Goal: Information Seeking & Learning: Learn about a topic

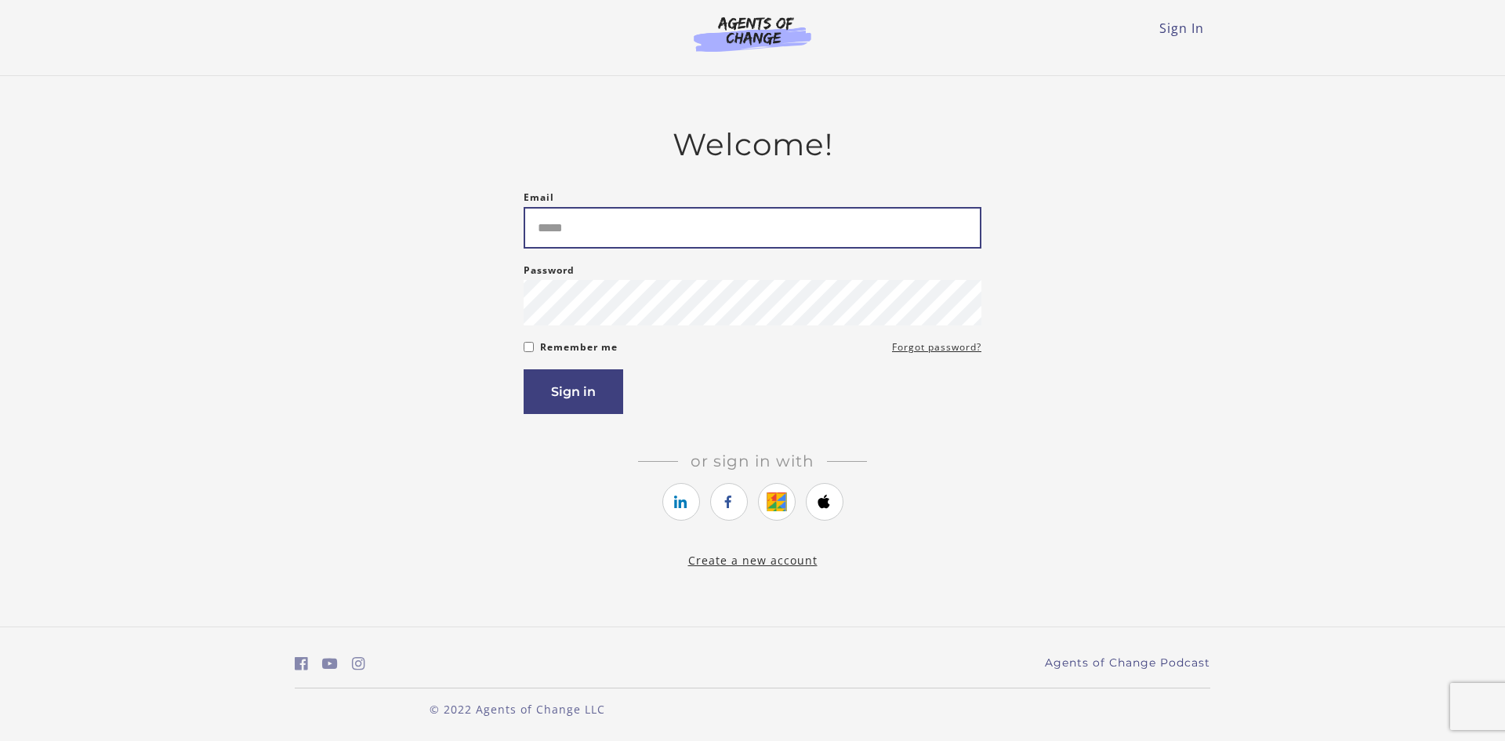
click at [630, 245] on input "Email" at bounding box center [753, 228] width 458 height 42
type input "**********"
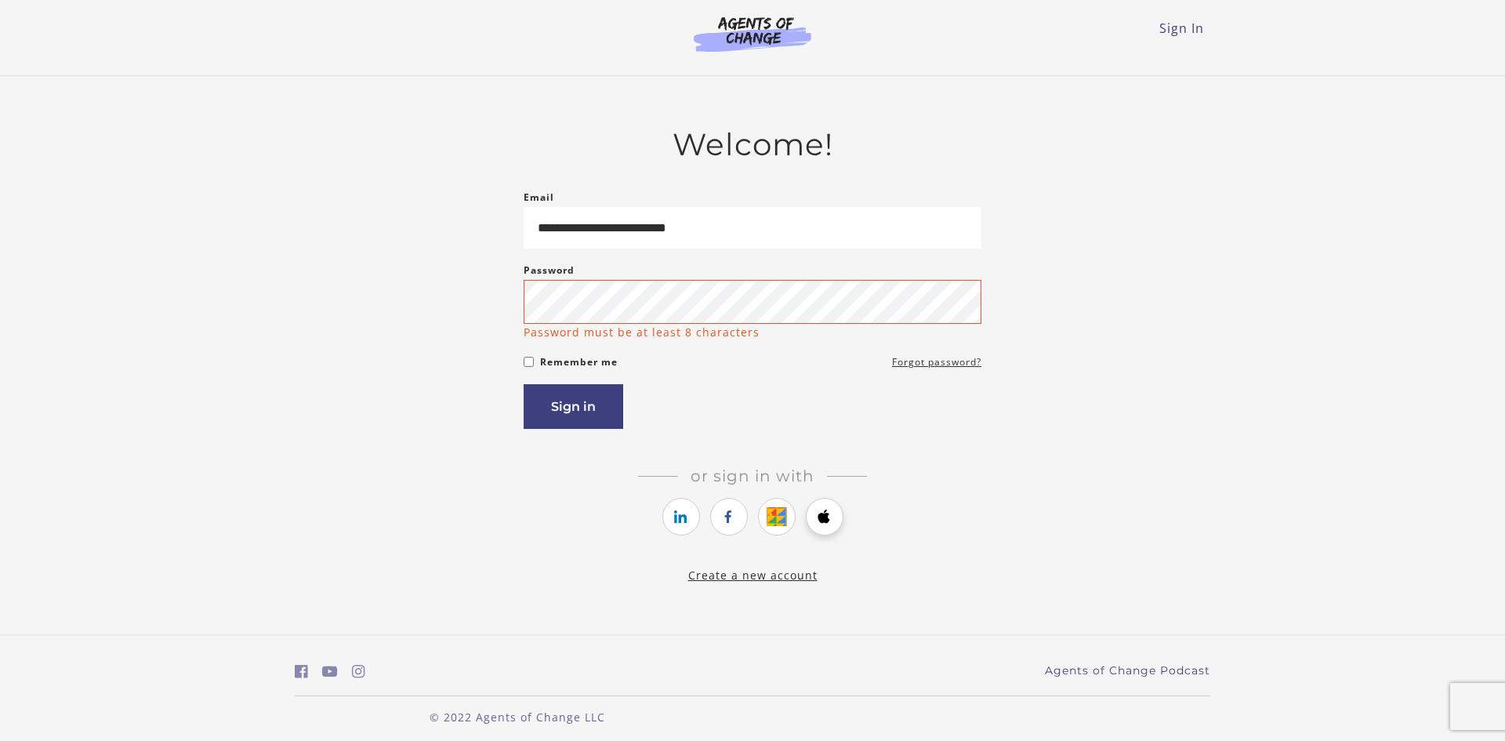
click at [830, 503] on li at bounding box center [825, 519] width 38 height 42
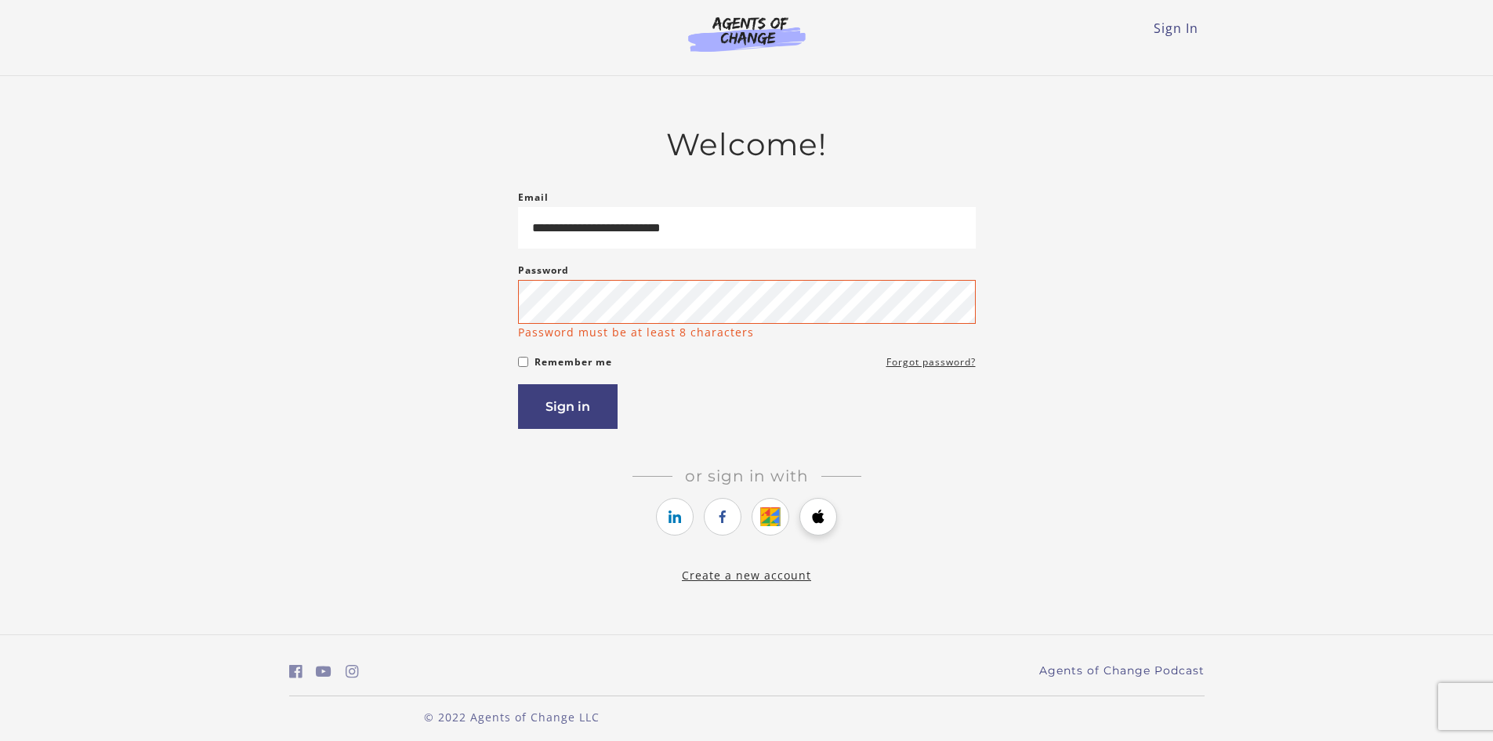
click at [825, 523] on icon "https://courses.thinkific.com/users/auth/apple?ss%5Breferral%5D=&ss%5Buser_retu…" at bounding box center [819, 516] width 20 height 19
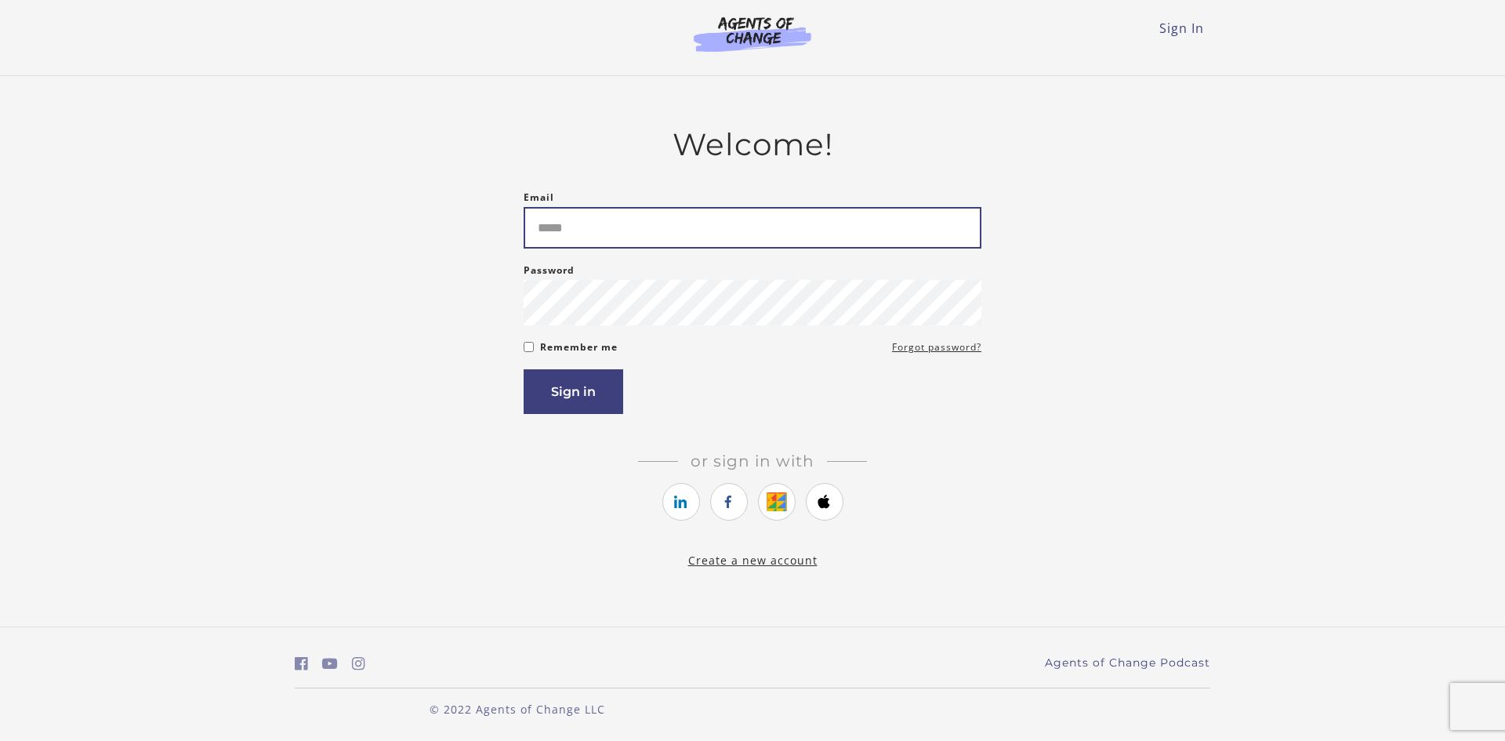
click at [646, 218] on input "Email" at bounding box center [753, 228] width 458 height 42
type input "**********"
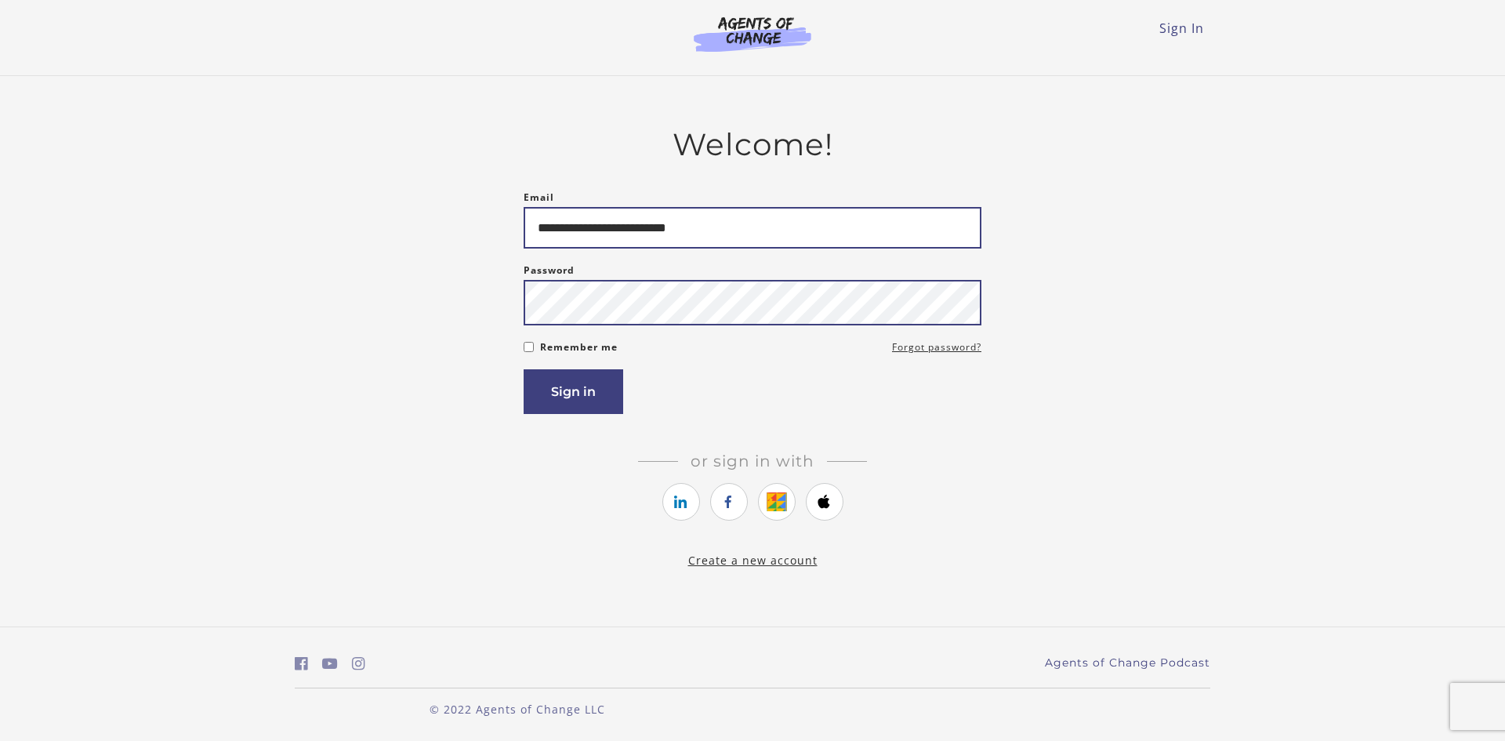
click at [524, 369] on button "Sign in" at bounding box center [574, 391] width 100 height 45
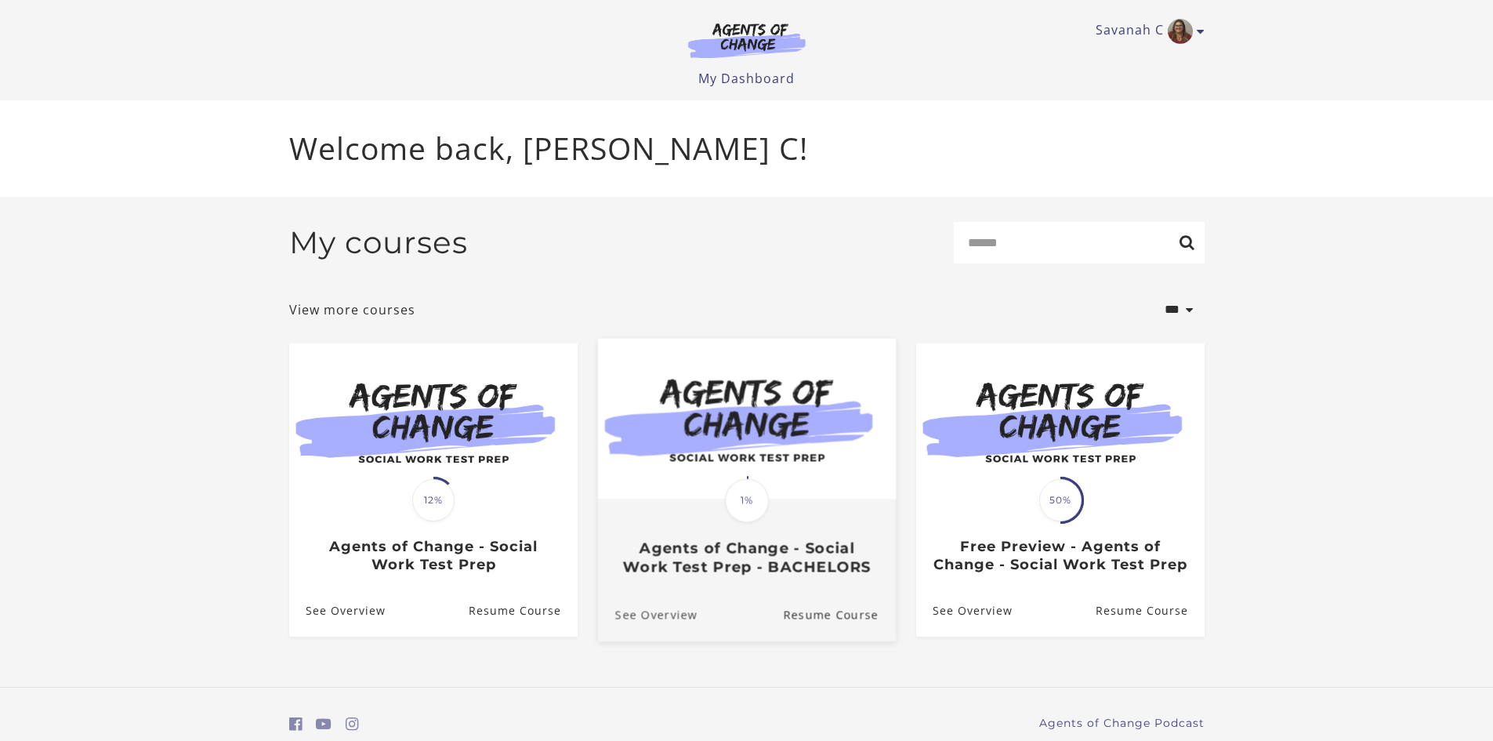
click at [666, 637] on link "See Overview" at bounding box center [647, 615] width 100 height 53
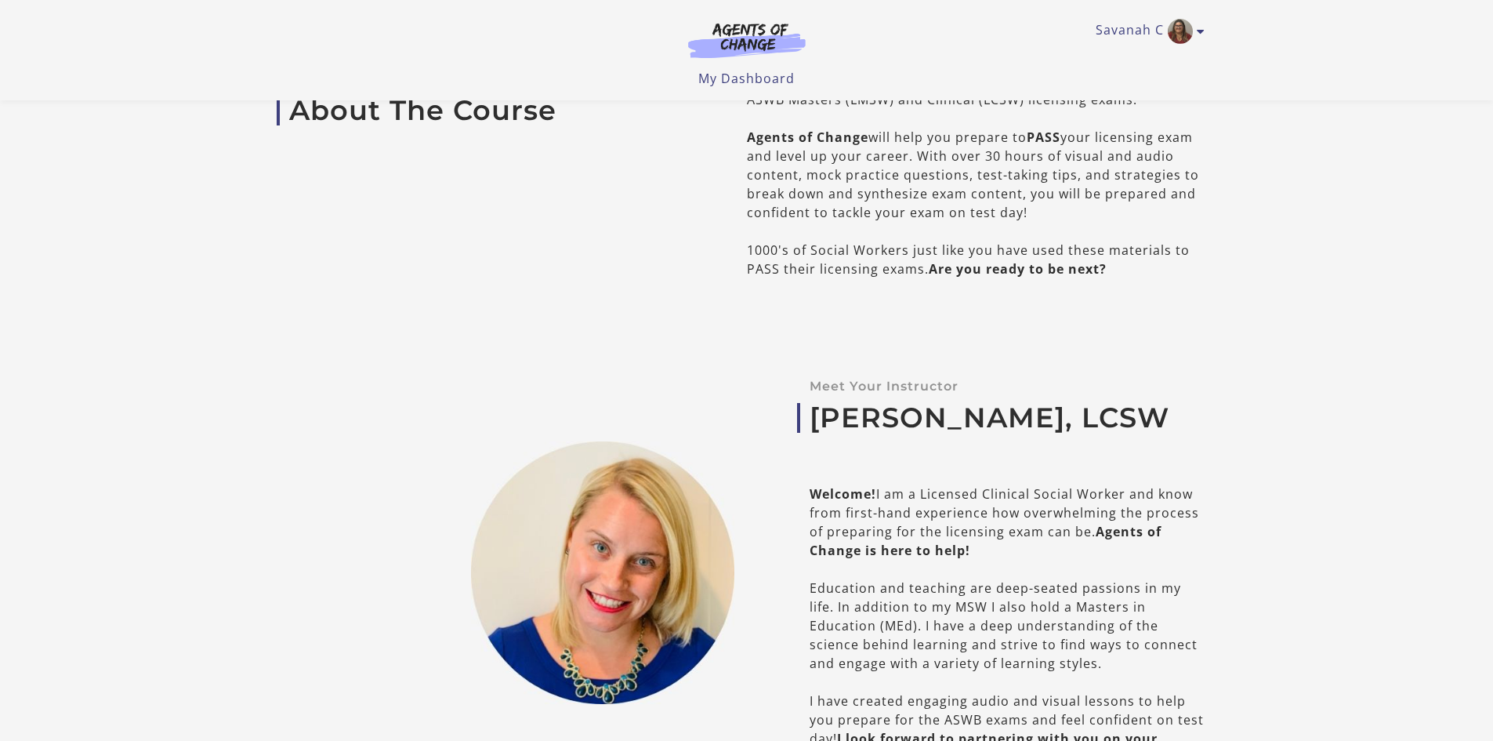
scroll to position [470, 0]
click at [1141, 26] on link "Savanah C" at bounding box center [1146, 31] width 101 height 25
click at [1114, 56] on link "My Account" at bounding box center [1140, 57] width 138 height 27
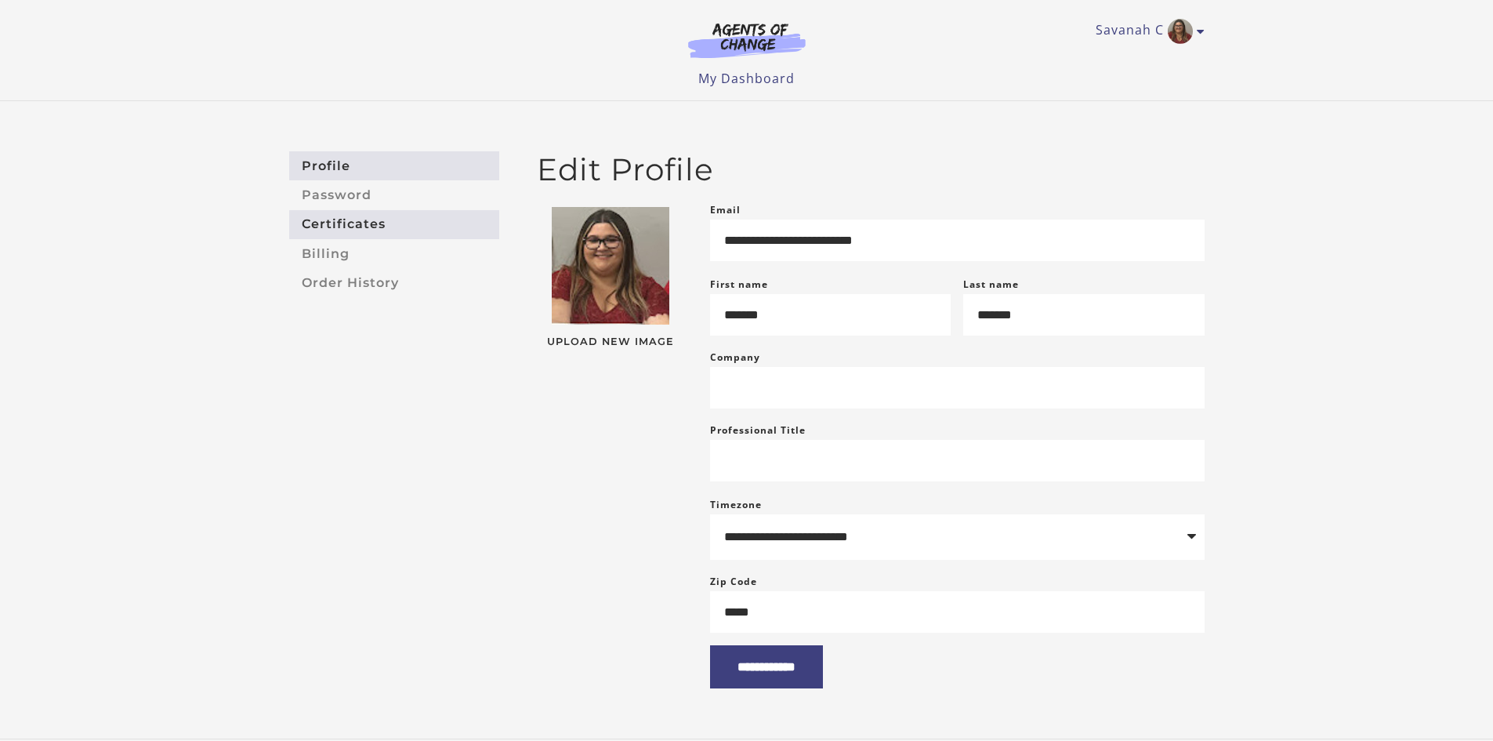
click at [347, 227] on link "Certificates" at bounding box center [394, 224] width 210 height 29
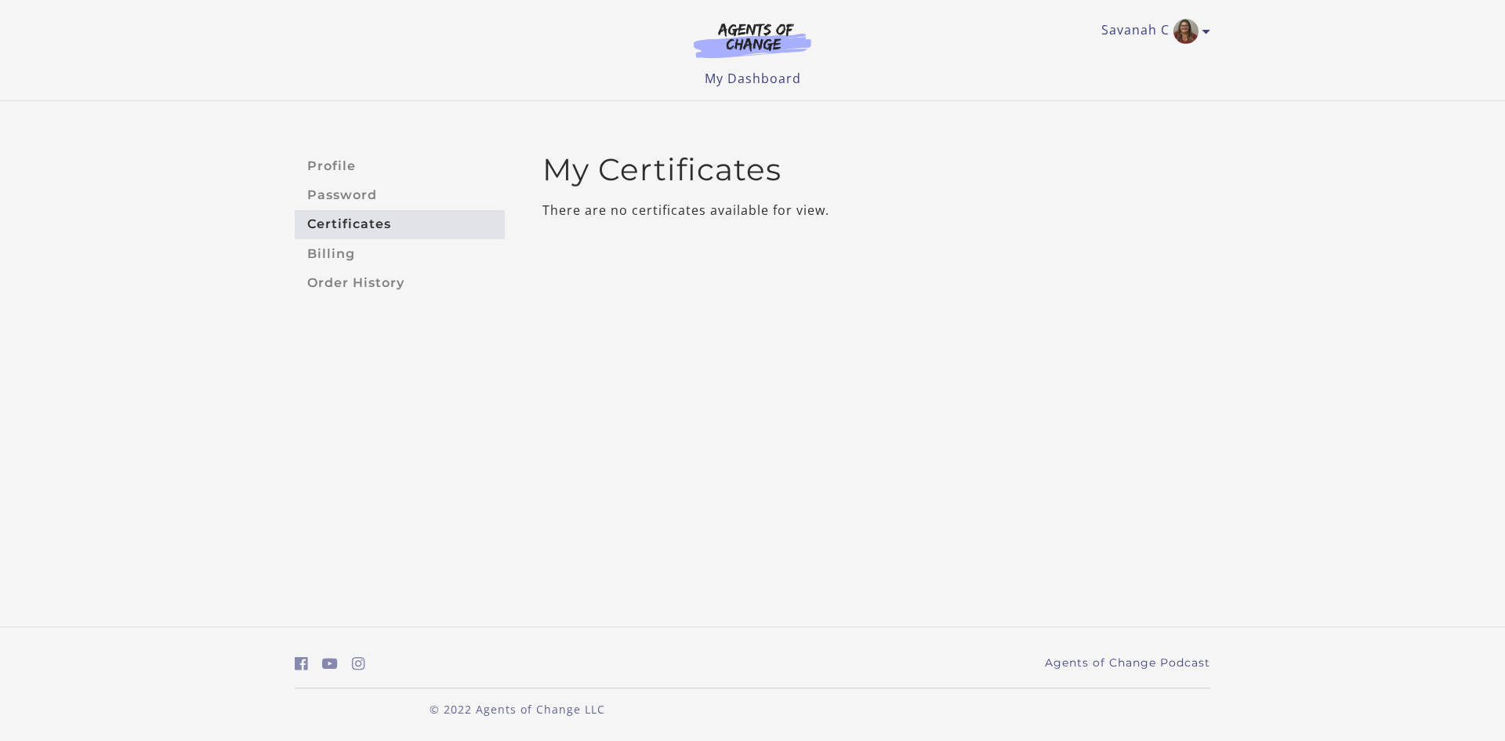
click at [336, 270] on link "Order History" at bounding box center [400, 282] width 210 height 29
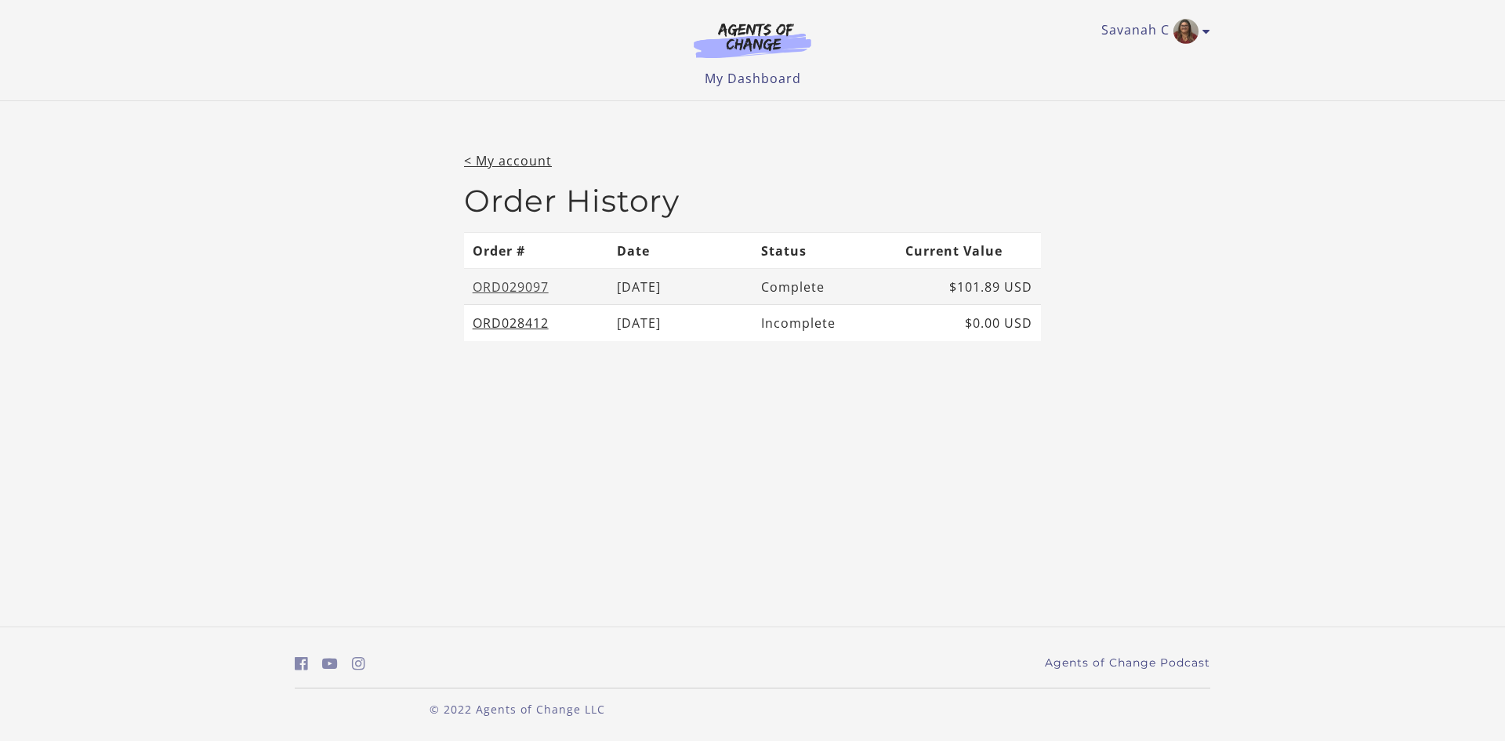
click at [489, 280] on link "ORD029097" at bounding box center [511, 286] width 76 height 17
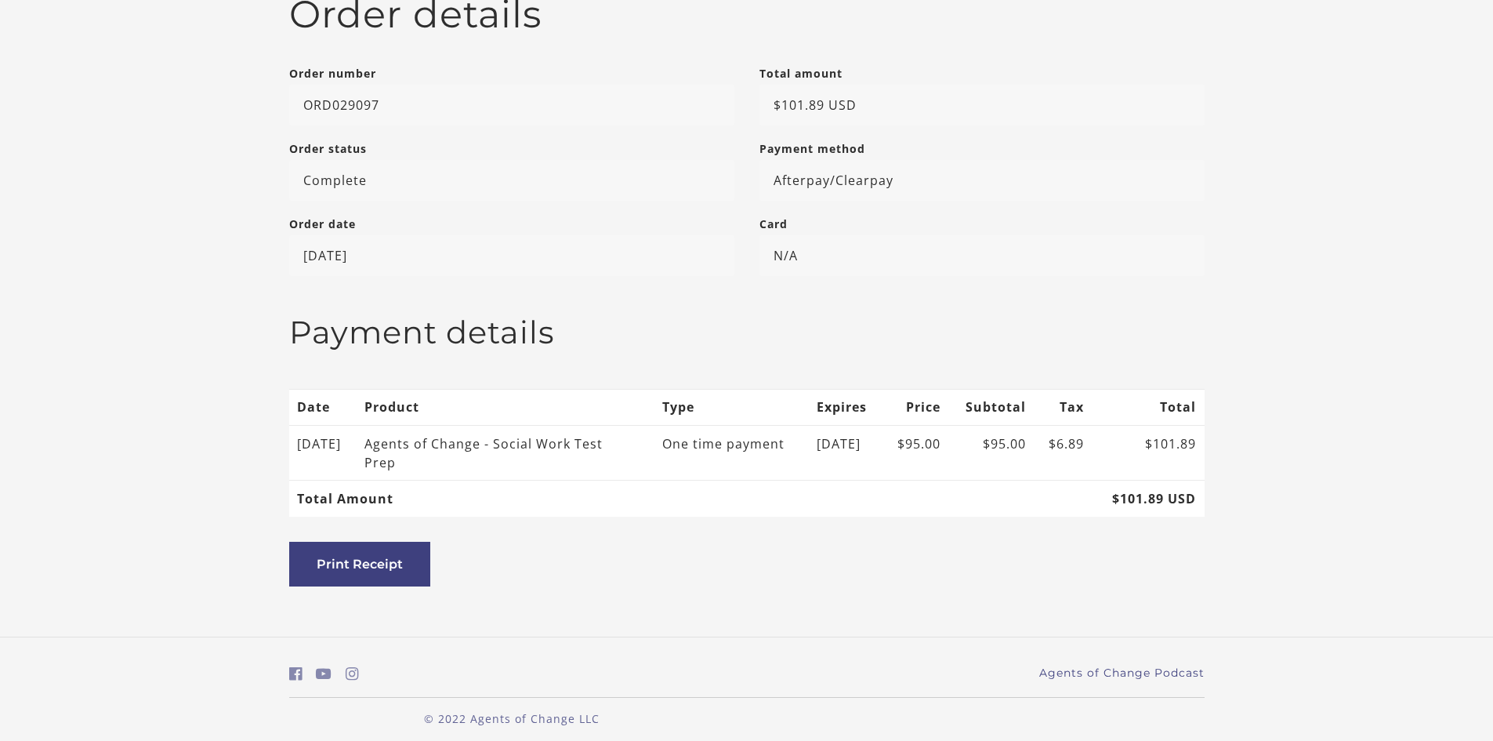
scroll to position [212, 0]
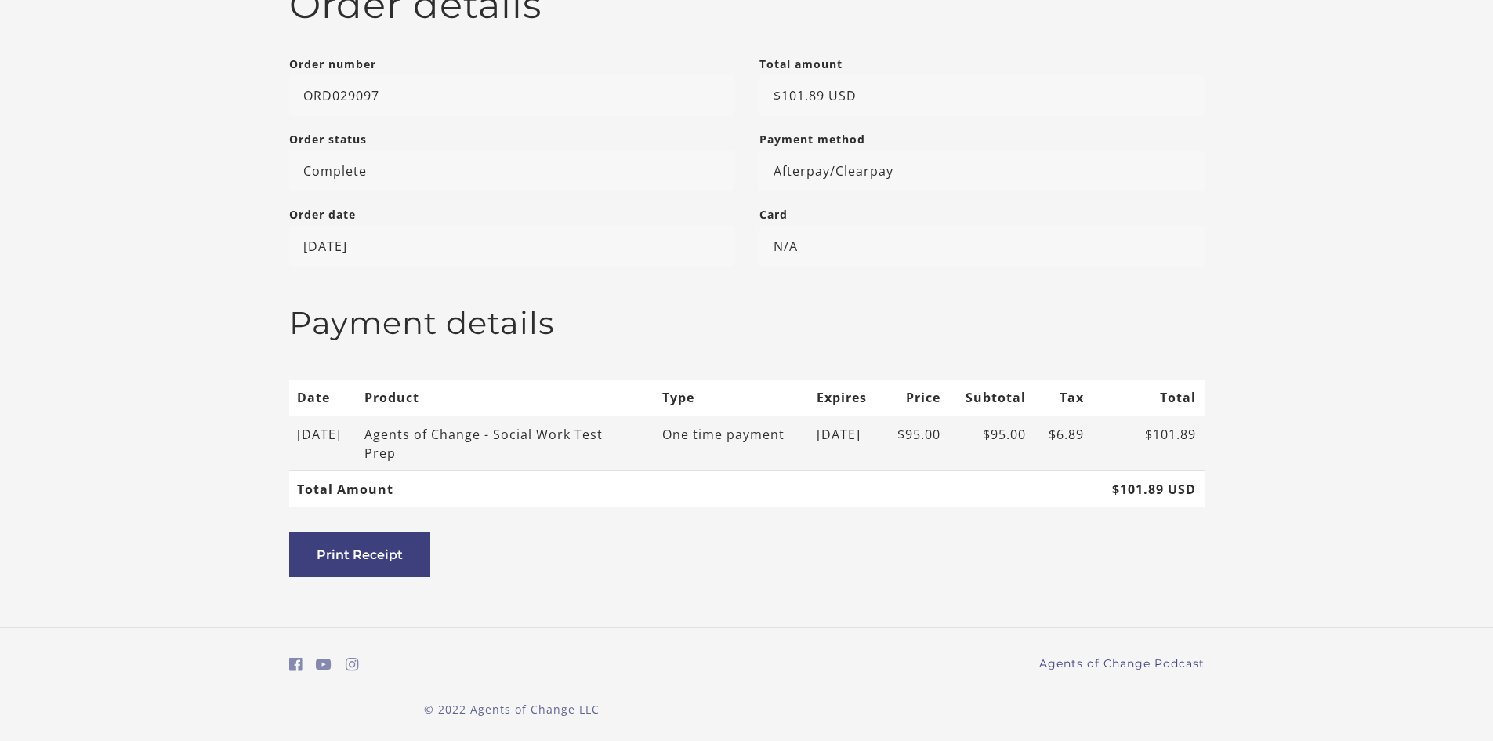
click at [485, 444] on div "Agents of Change - Social Work Test Prep" at bounding box center [490, 444] width 251 height 38
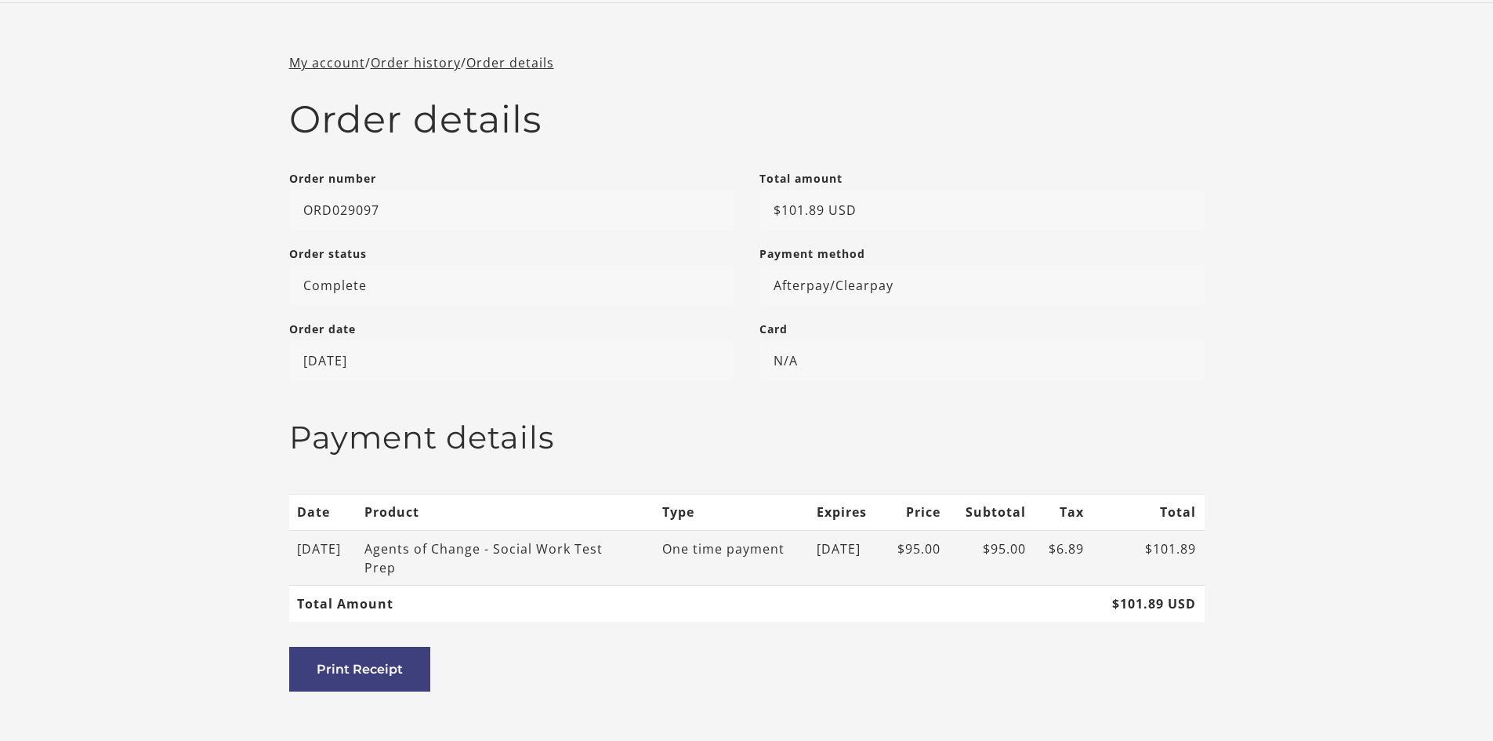
scroll to position [0, 0]
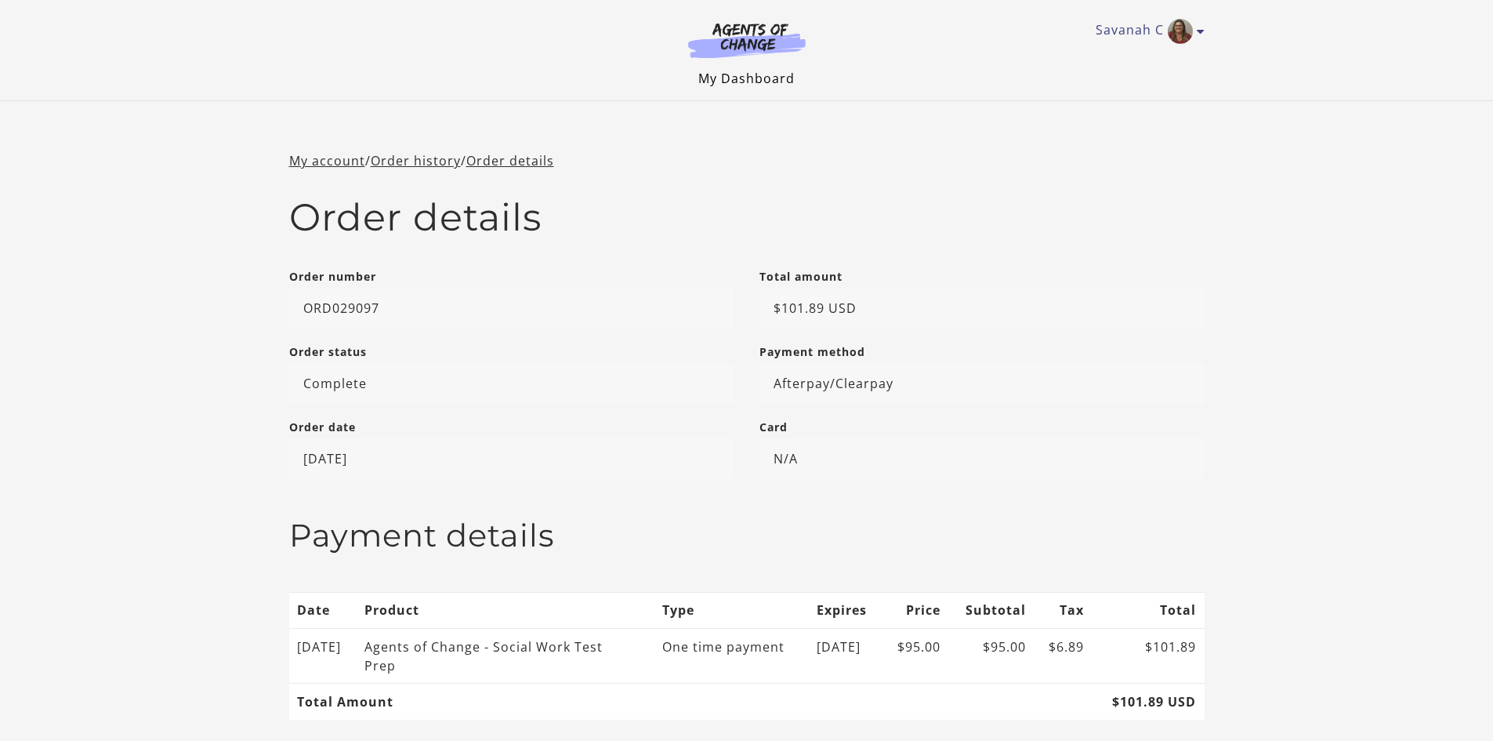
click at [760, 77] on link "My Dashboard" at bounding box center [747, 78] width 96 height 17
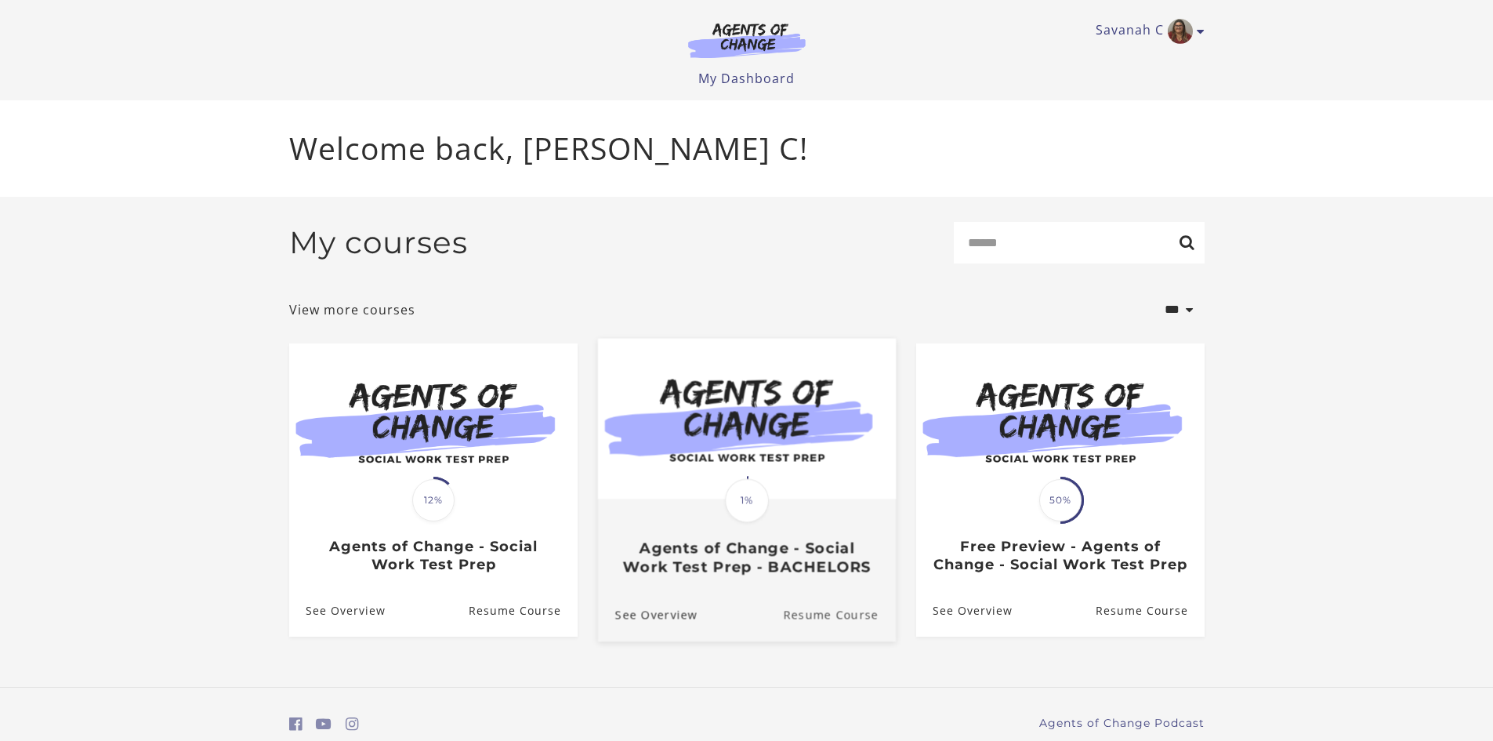
click at [873, 641] on link "Resume Course" at bounding box center [839, 615] width 113 height 53
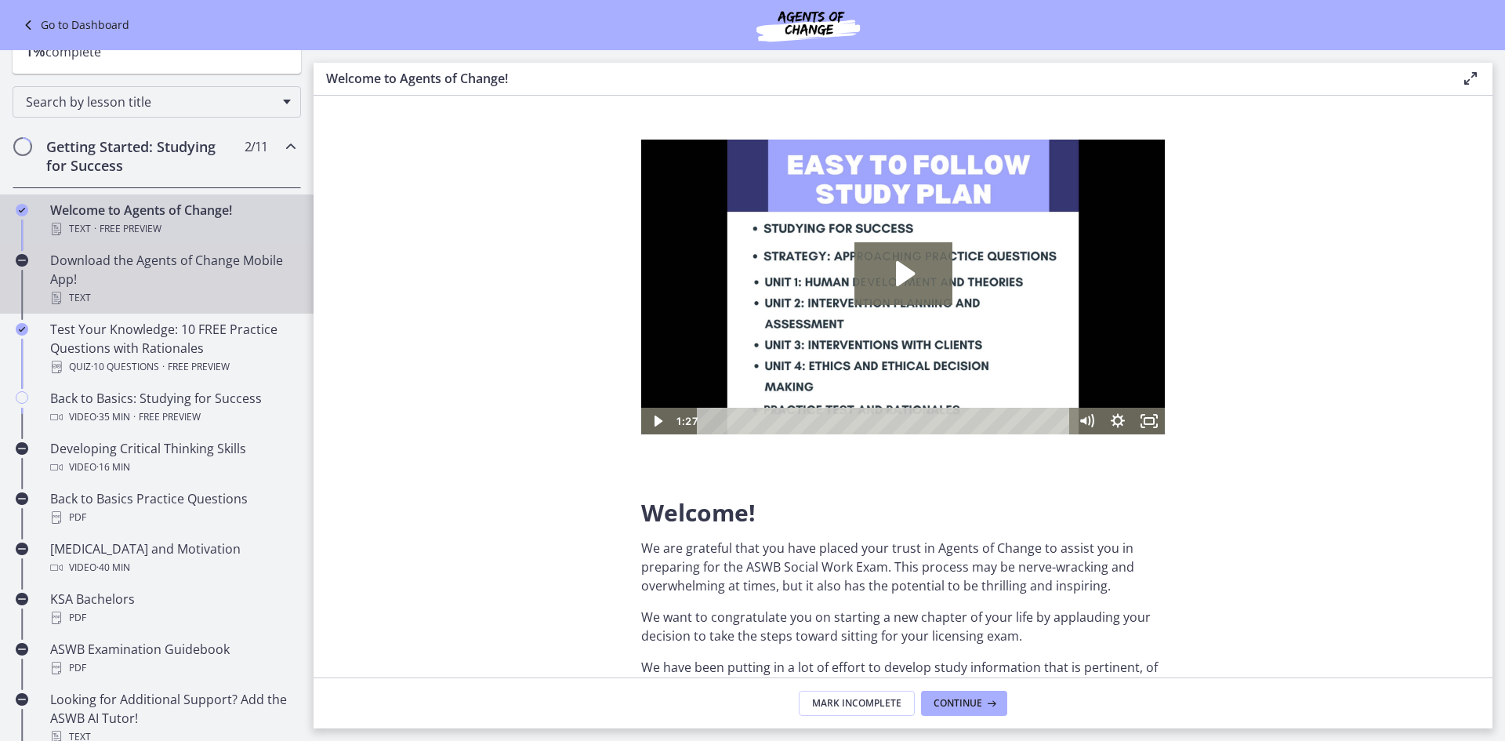
scroll to position [157, 0]
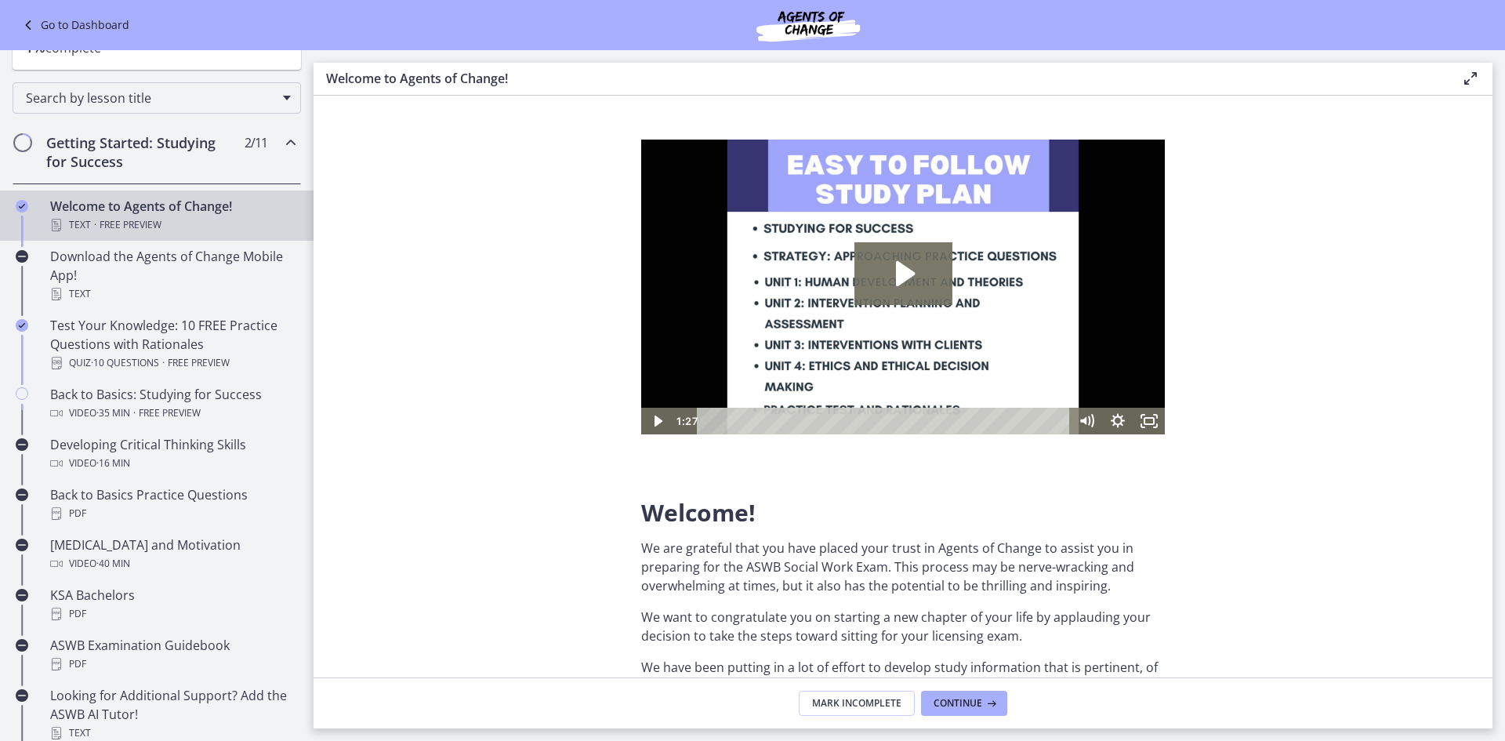
click at [281, 140] on icon "Chapters" at bounding box center [290, 142] width 19 height 19
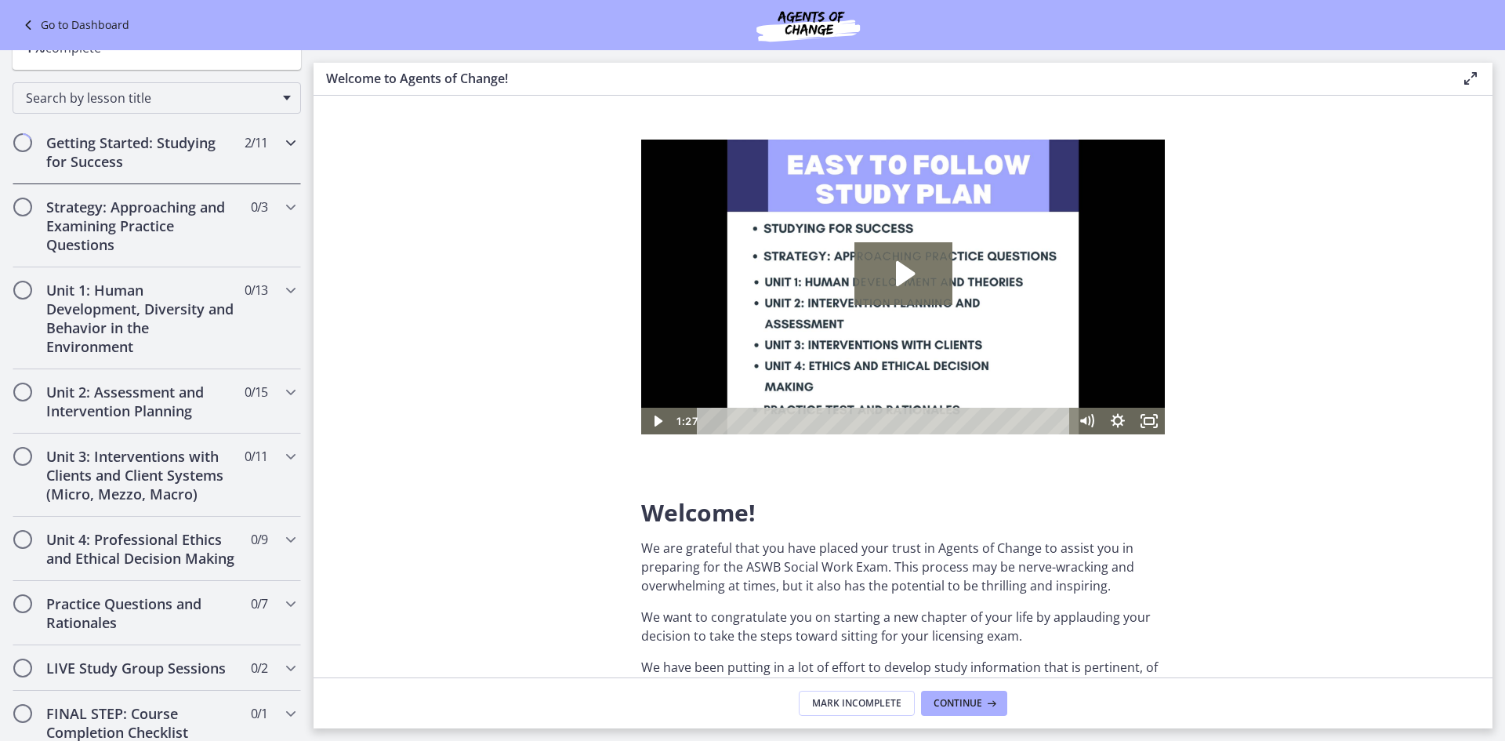
click at [216, 161] on h2 "Getting Started: Studying for Success" at bounding box center [141, 152] width 191 height 38
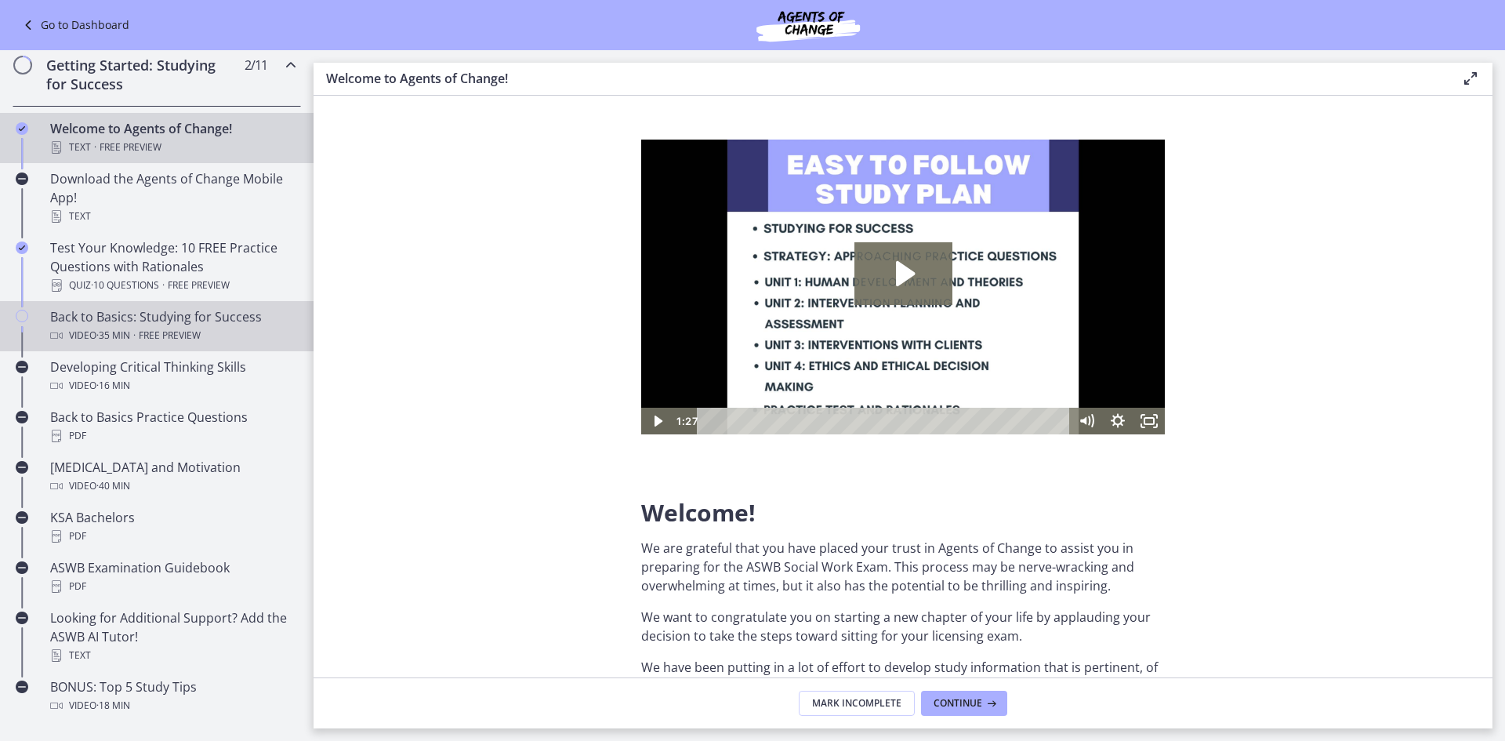
scroll to position [235, 0]
click at [26, 321] on div "Chapters" at bounding box center [22, 332] width 19 height 50
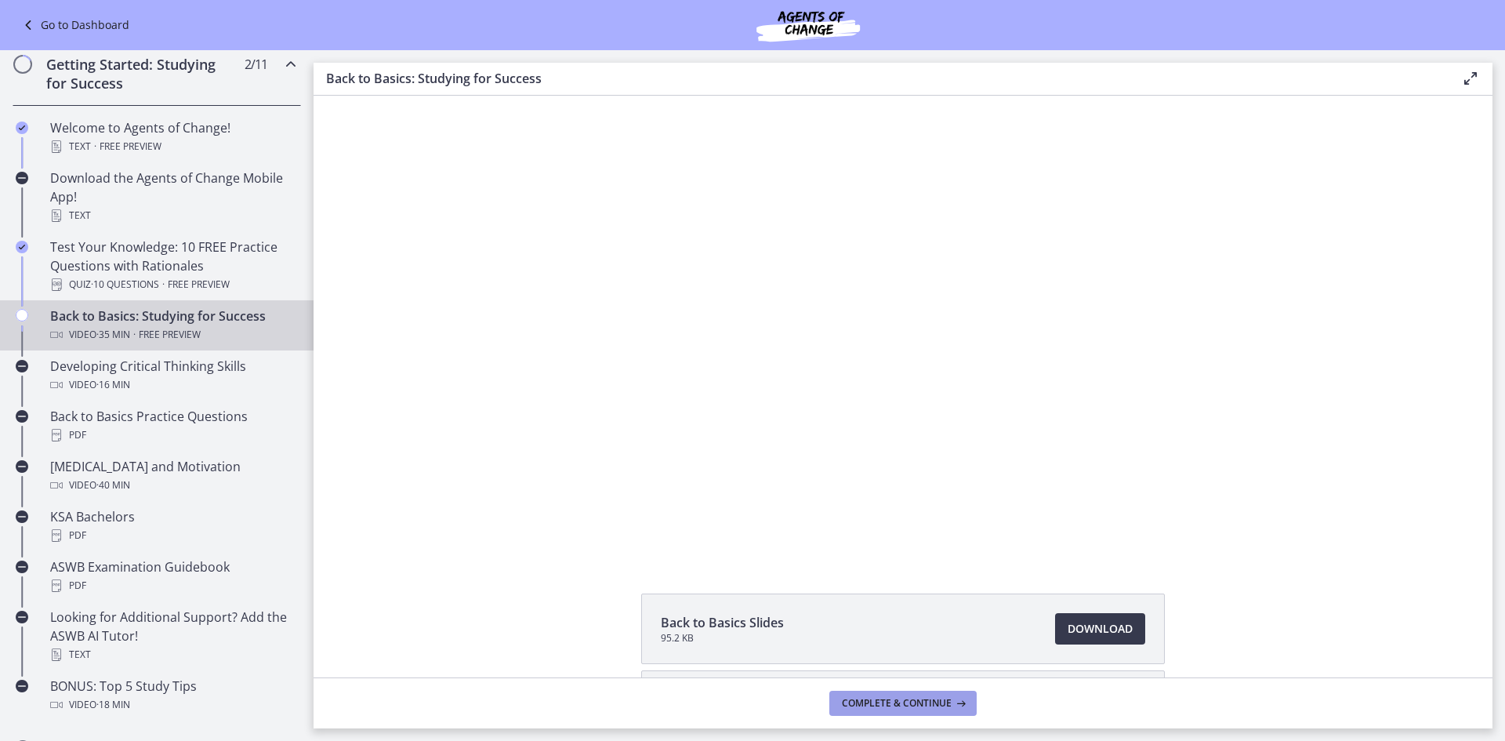
click at [866, 702] on span "Complete & continue" at bounding box center [897, 703] width 110 height 13
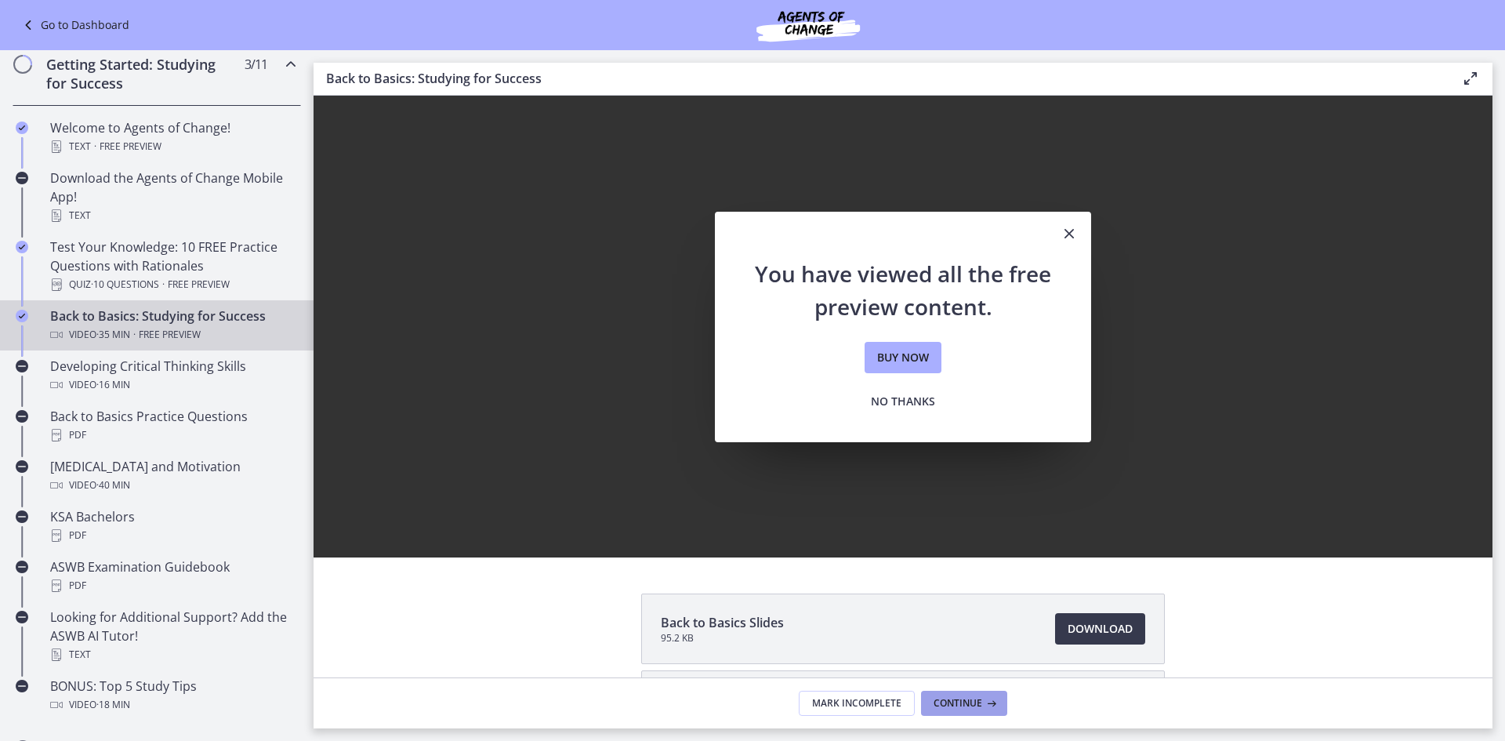
click at [934, 706] on span "Continue" at bounding box center [958, 703] width 49 height 13
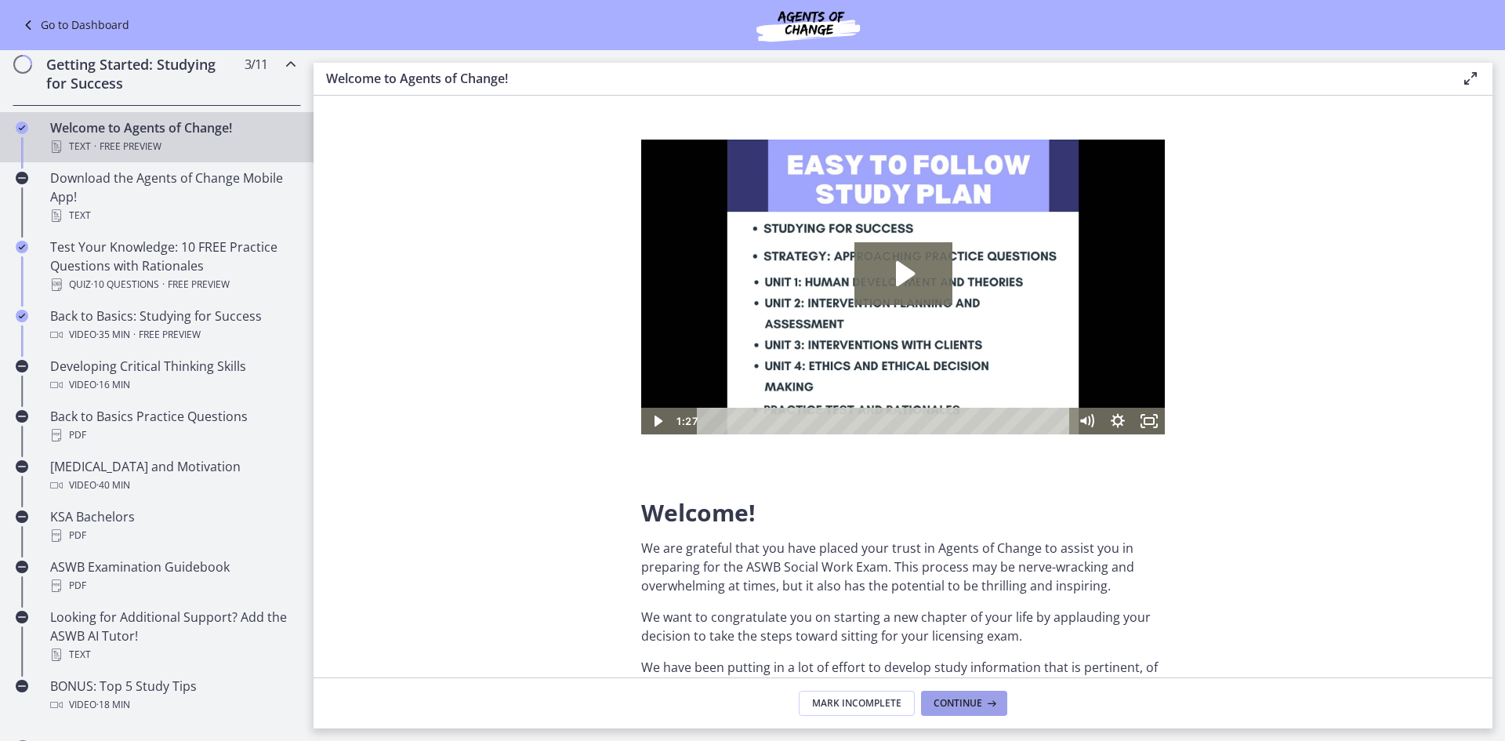
click at [934, 706] on span "Continue" at bounding box center [958, 703] width 49 height 13
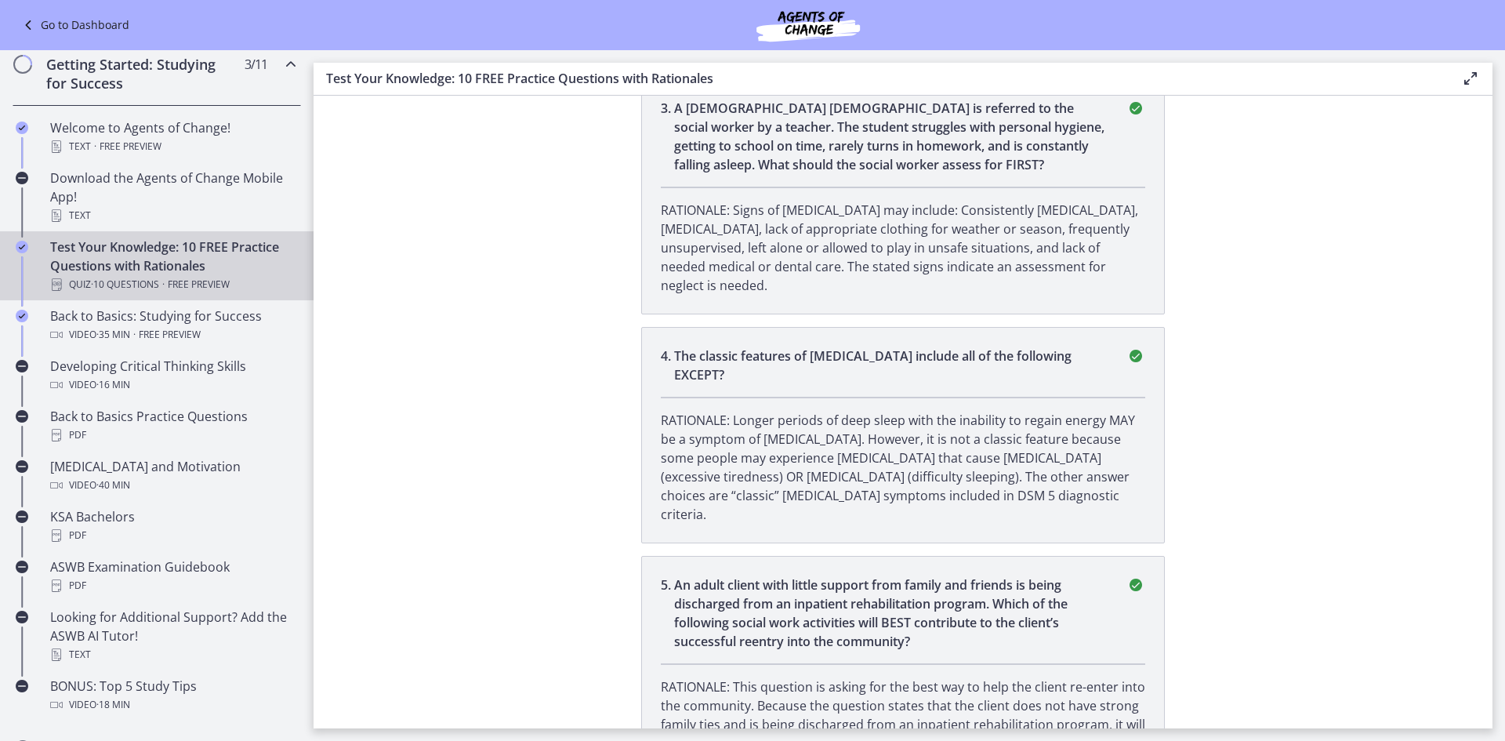
scroll to position [1176, 0]
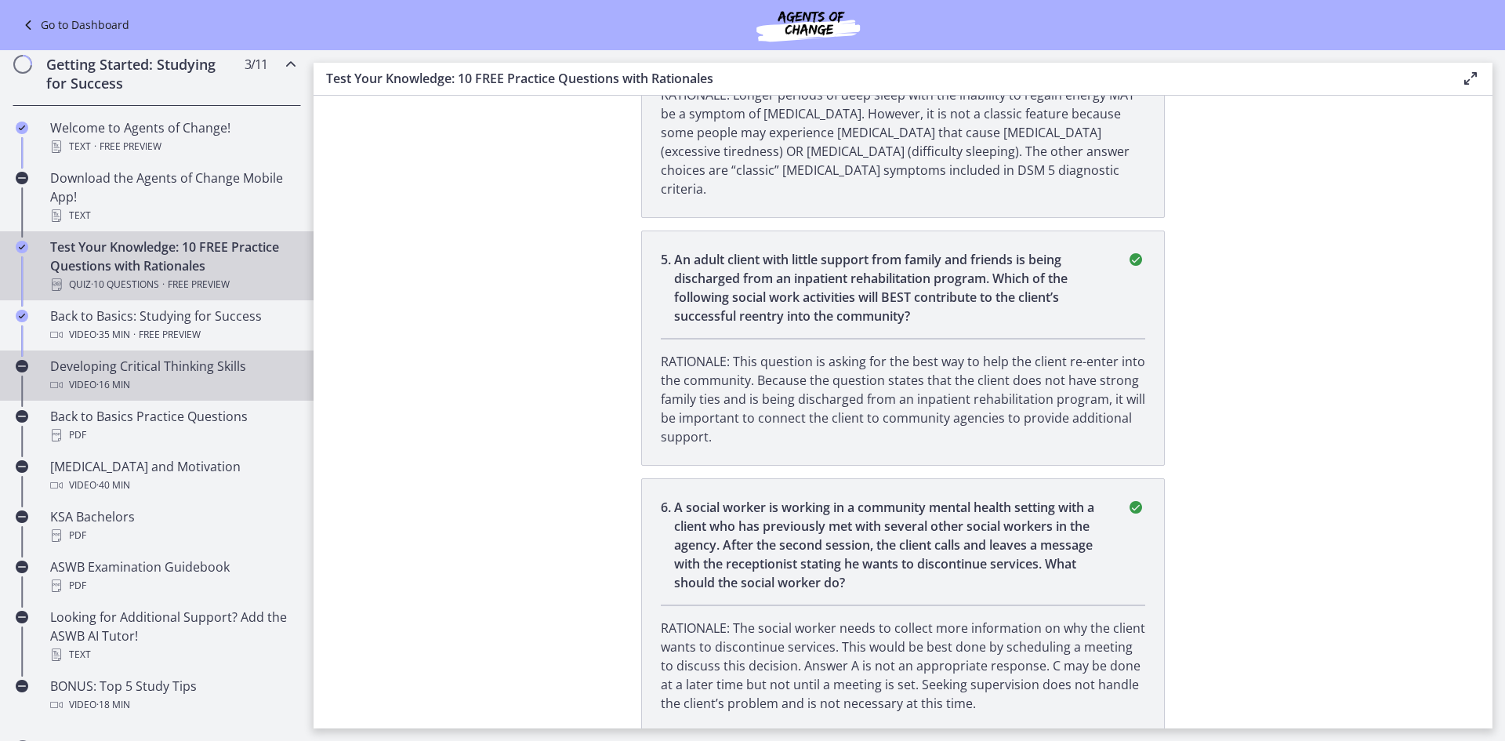
click at [113, 380] on span "· 16 min" at bounding box center [113, 385] width 34 height 19
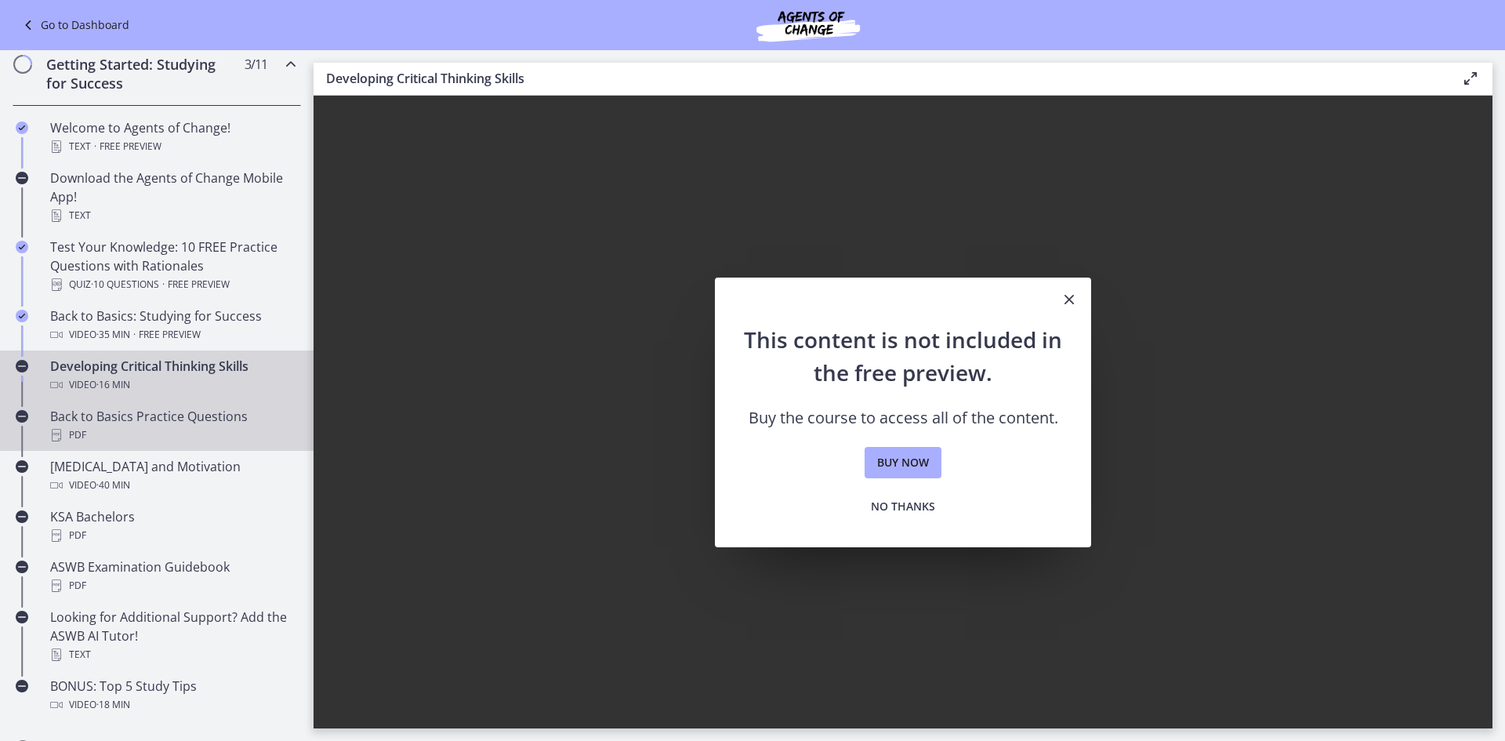
click at [122, 424] on div "Back to Basics Practice Questions PDF" at bounding box center [172, 426] width 245 height 38
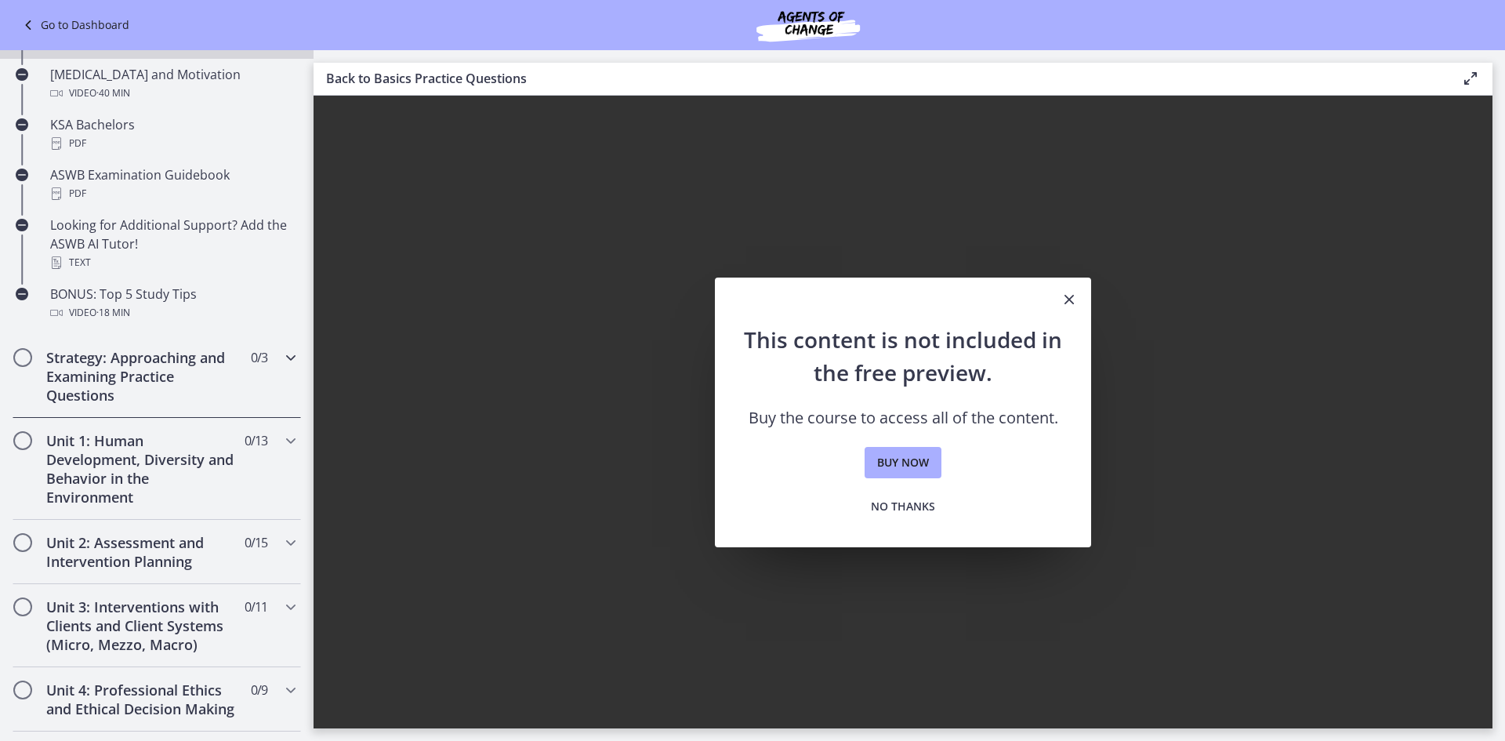
click at [122, 387] on h2 "Strategy: Approaching and Examining Practice Questions" at bounding box center [141, 376] width 191 height 56
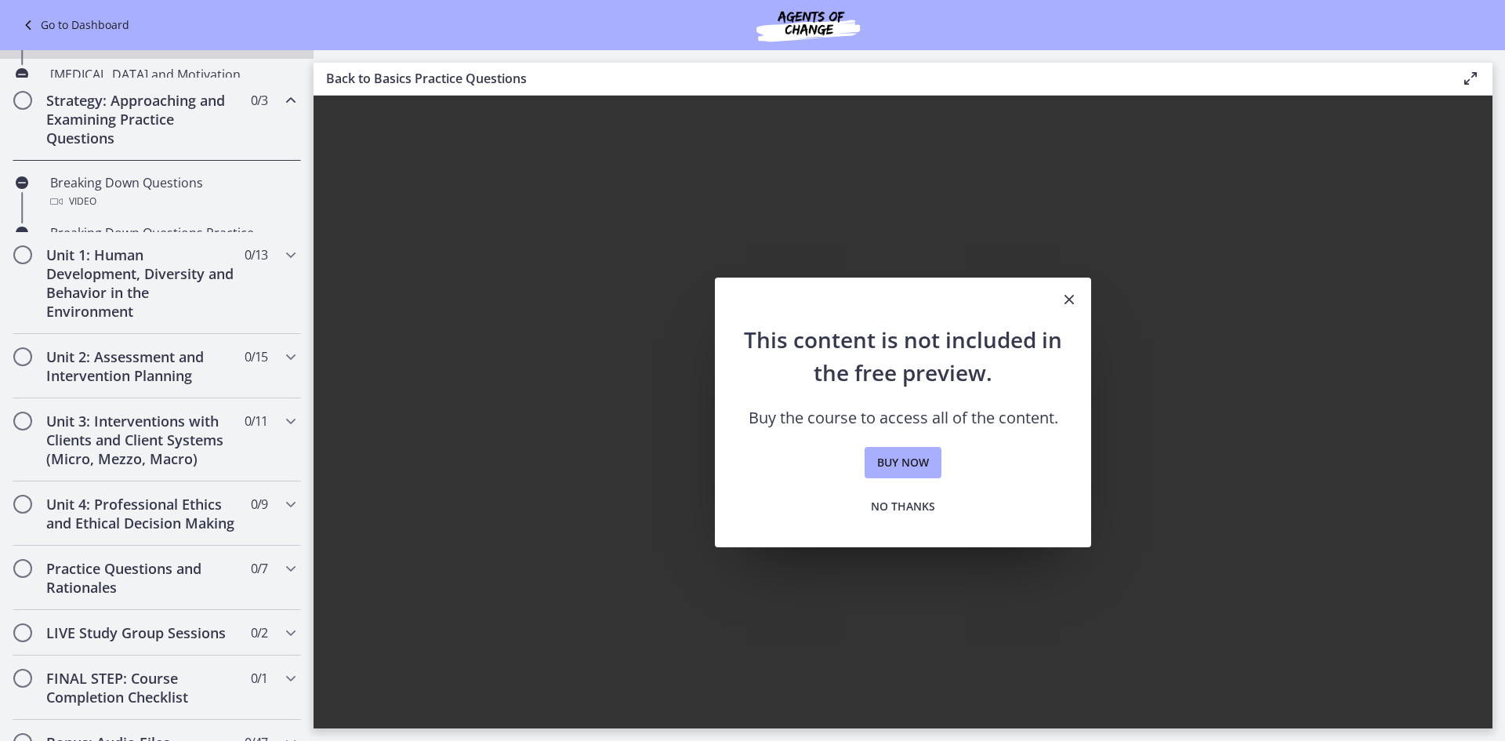
scroll to position [625, 0]
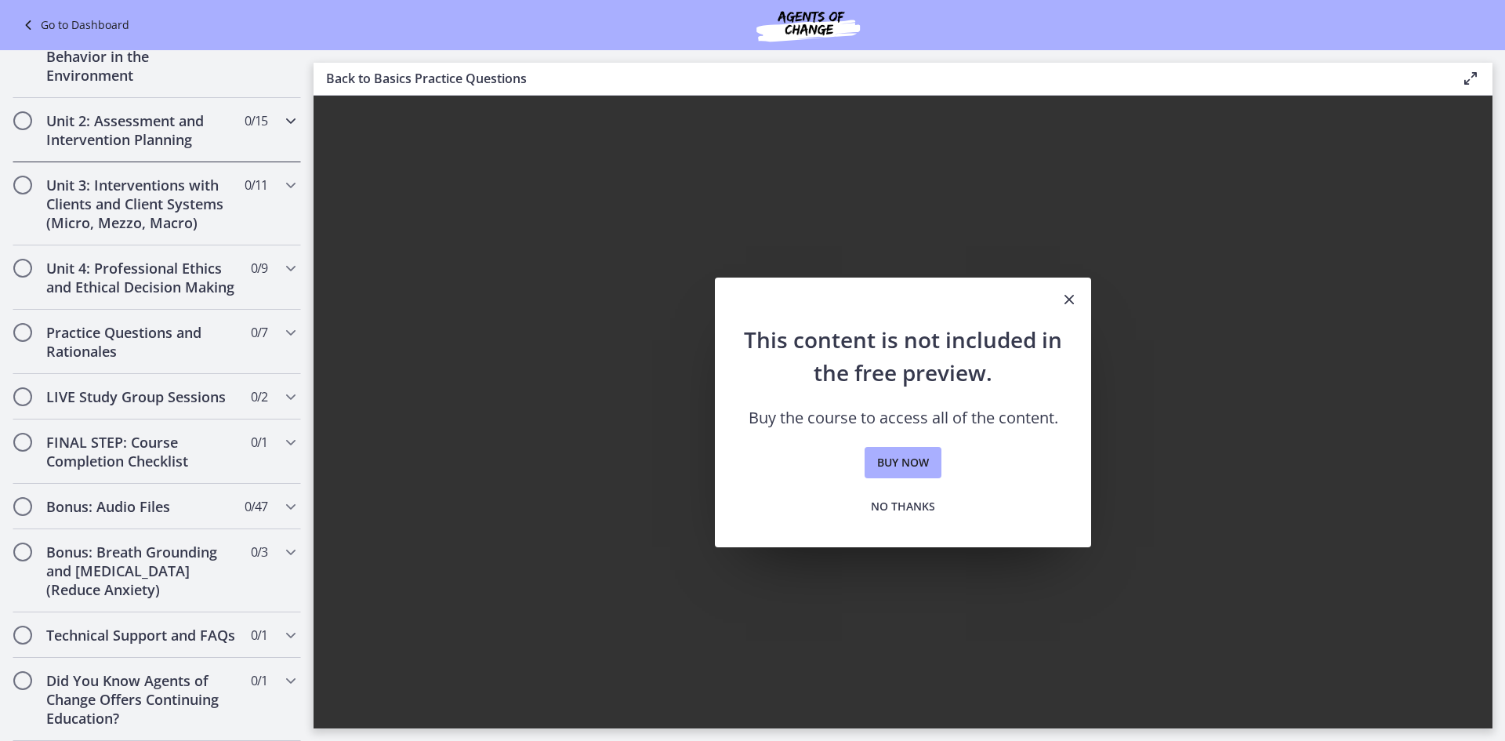
click at [32, 114] on div "Unit 2: Assessment and Intervention Planning 0 / 15 Completed" at bounding box center [157, 130] width 289 height 64
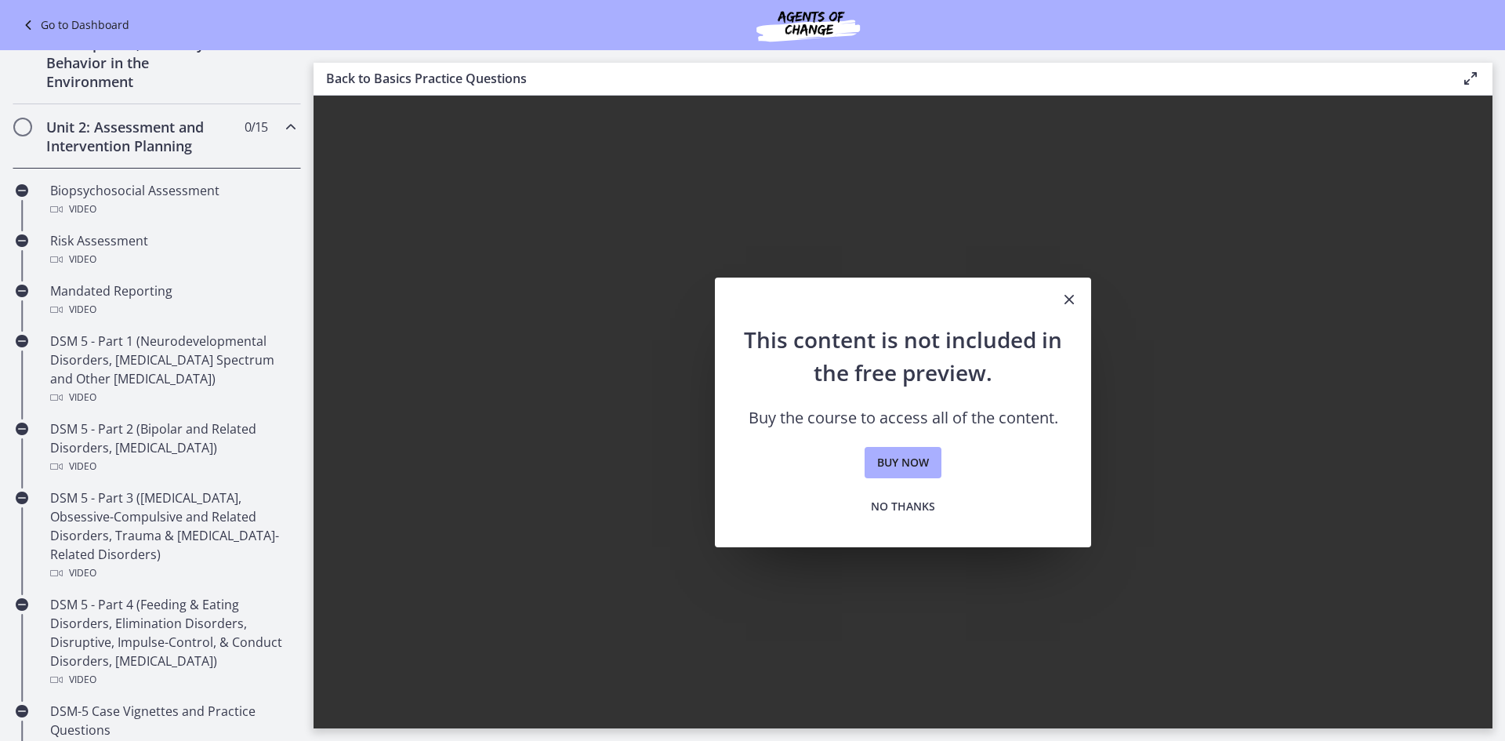
scroll to position [443, 0]
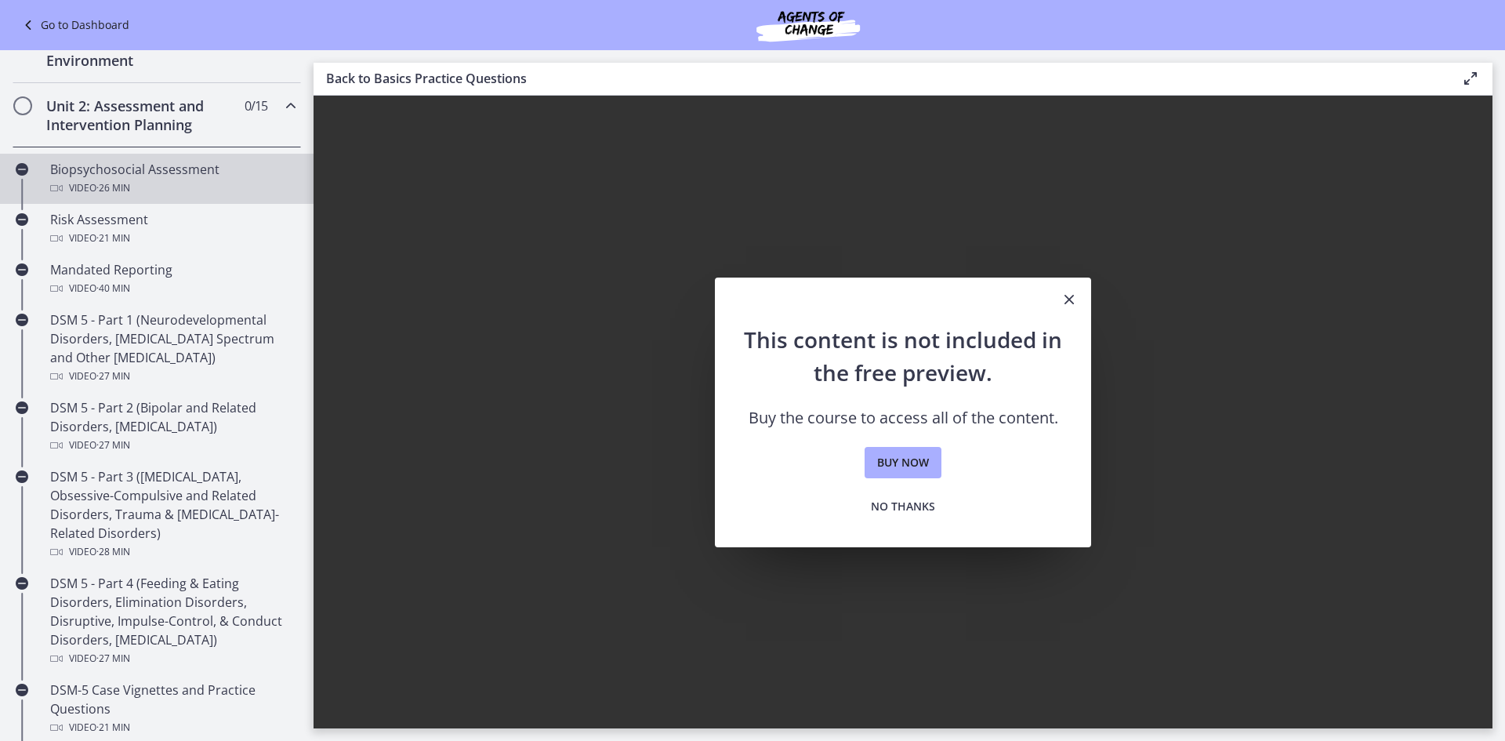
click at [122, 180] on span "· 26 min" at bounding box center [113, 188] width 34 height 19
click at [27, 24] on icon at bounding box center [30, 25] width 22 height 19
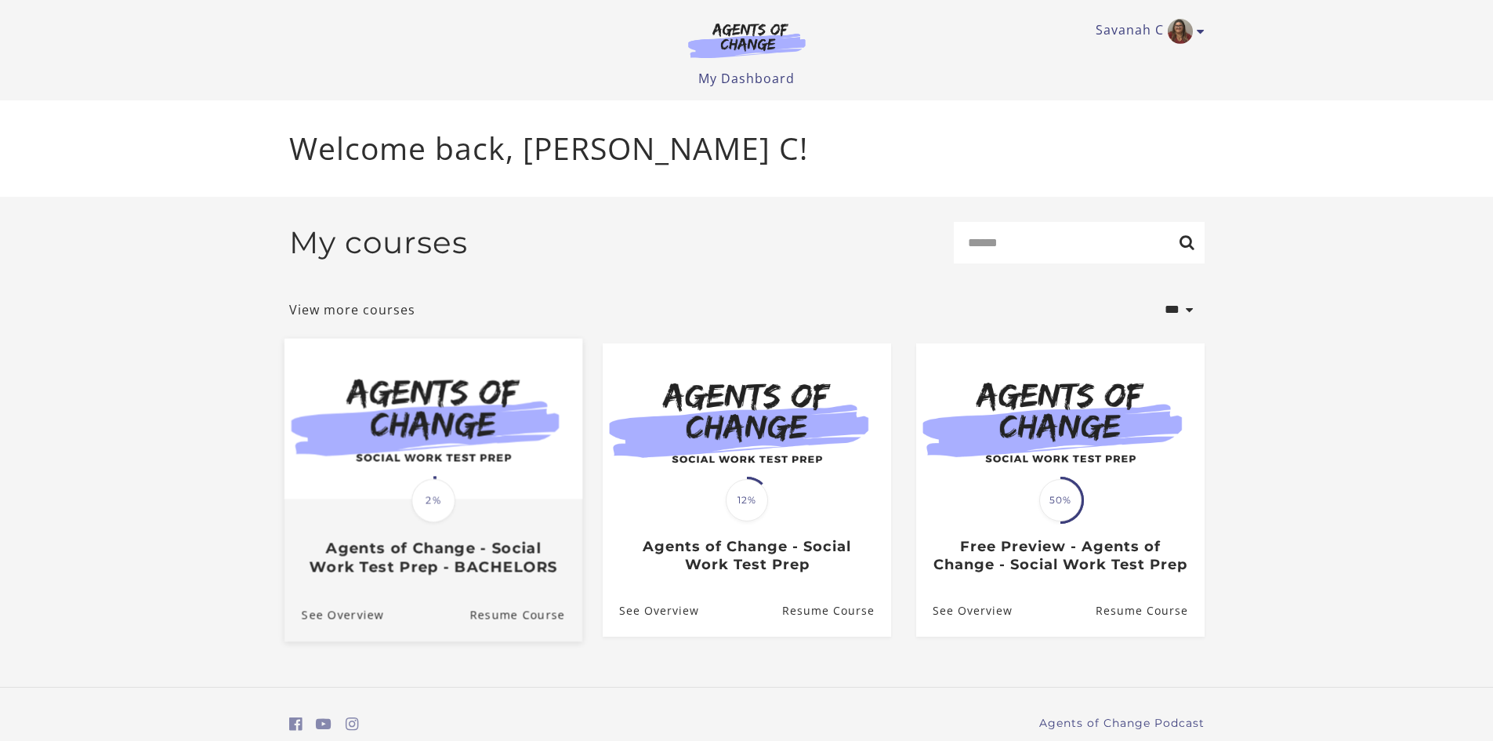
click at [463, 522] on div "Translation missing: en.liquid.partials.dashboard_course_card.progress_descript…" at bounding box center [433, 537] width 298 height 75
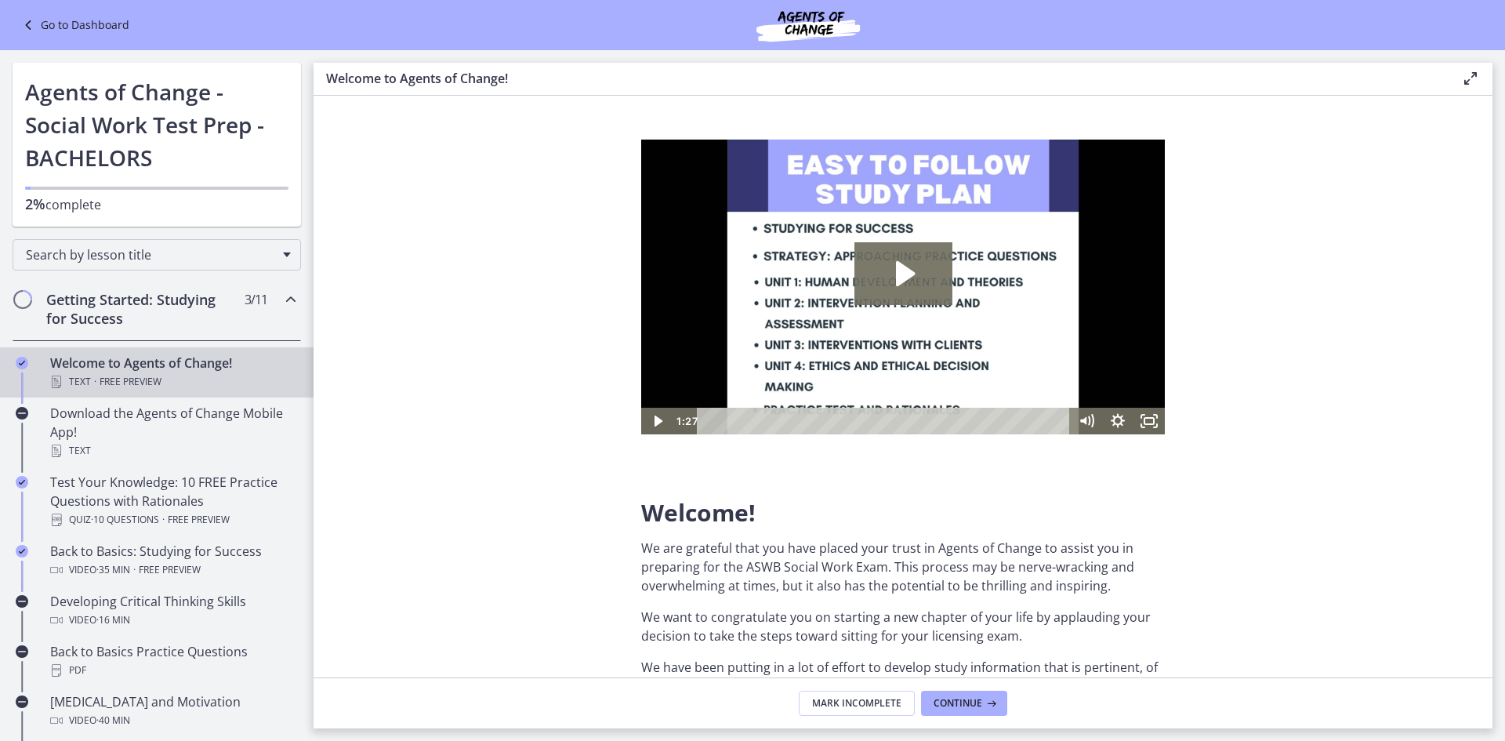
click at [227, 311] on div "Getting Started: Studying for Success 3 / 11 Completed" at bounding box center [157, 309] width 289 height 64
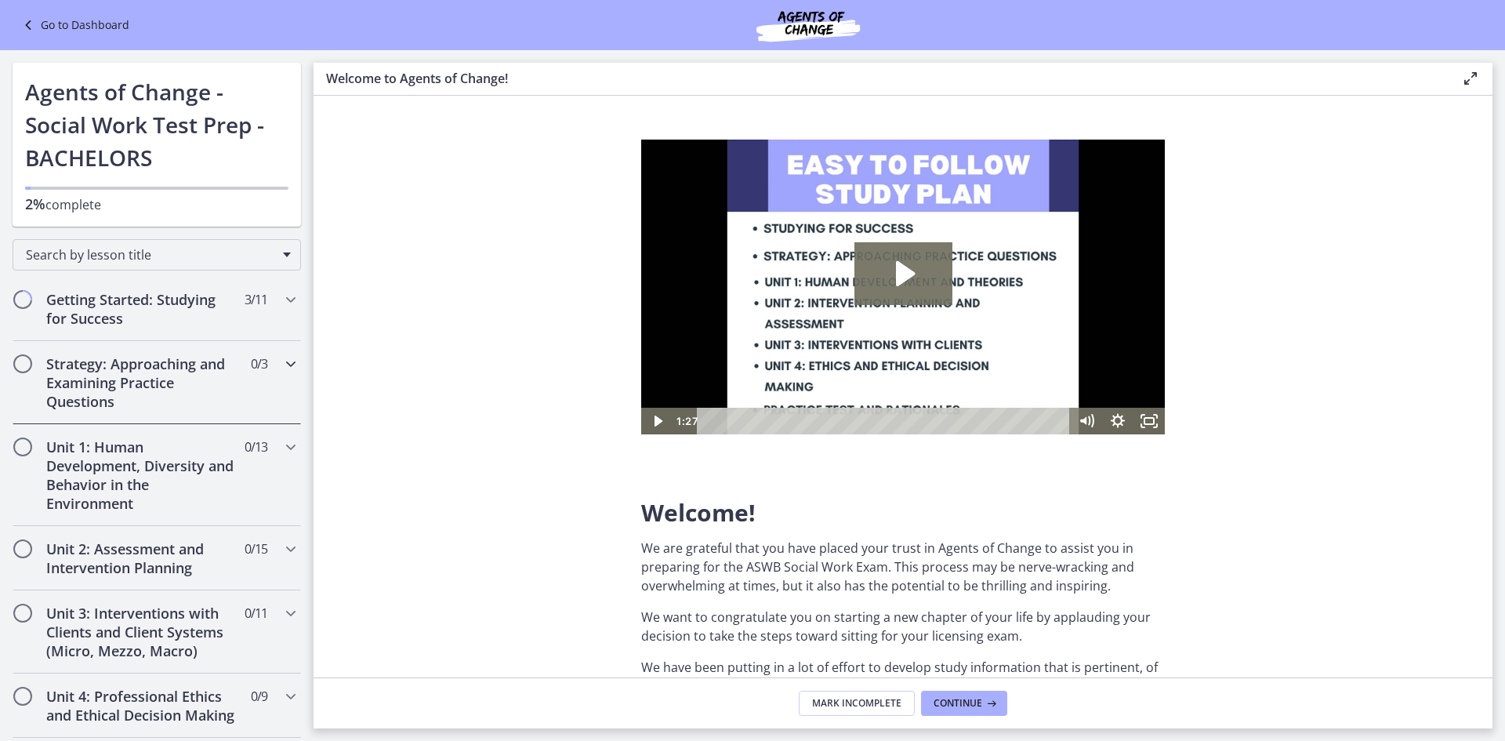
click at [201, 405] on h2 "Strategy: Approaching and Examining Practice Questions" at bounding box center [141, 382] width 191 height 56
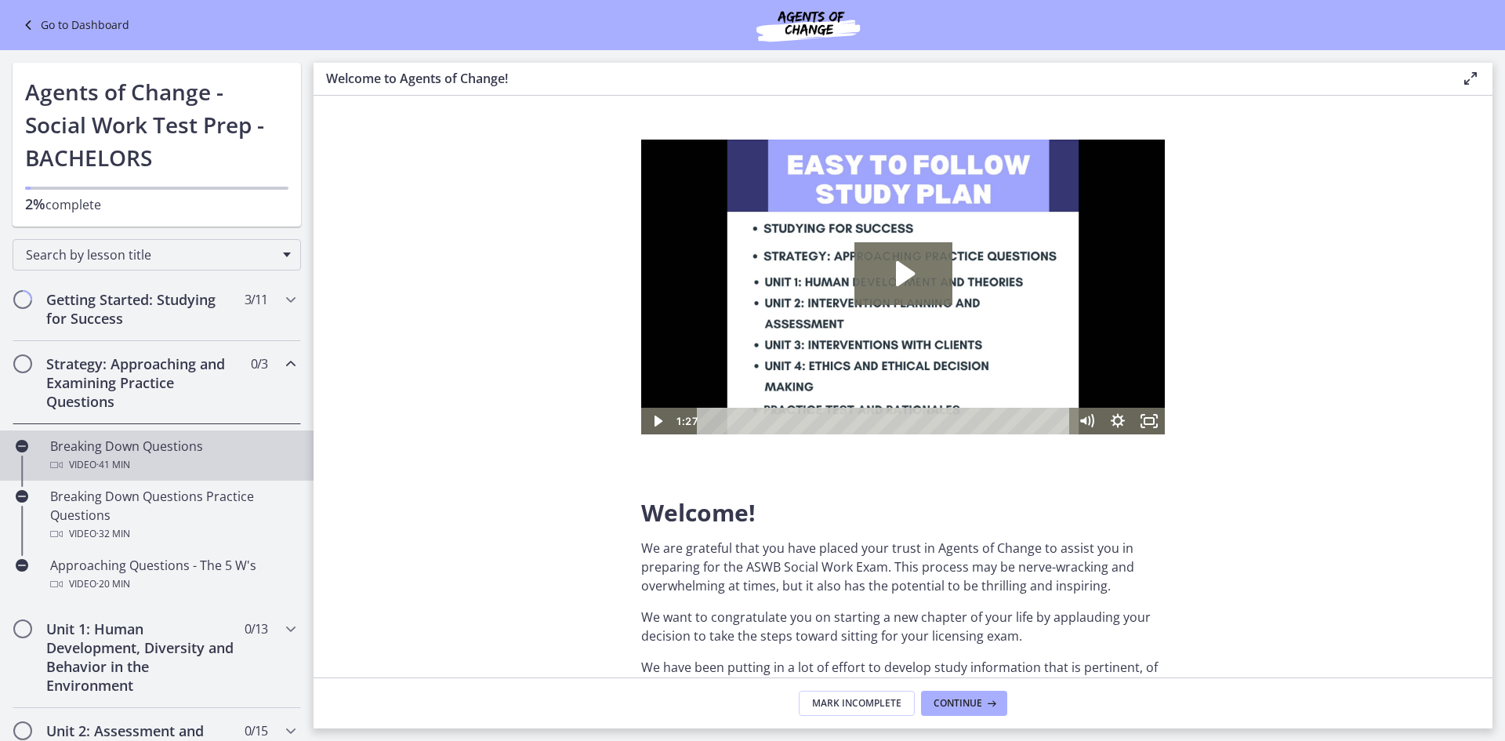
click at [166, 457] on div "Video · 41 min" at bounding box center [172, 464] width 245 height 19
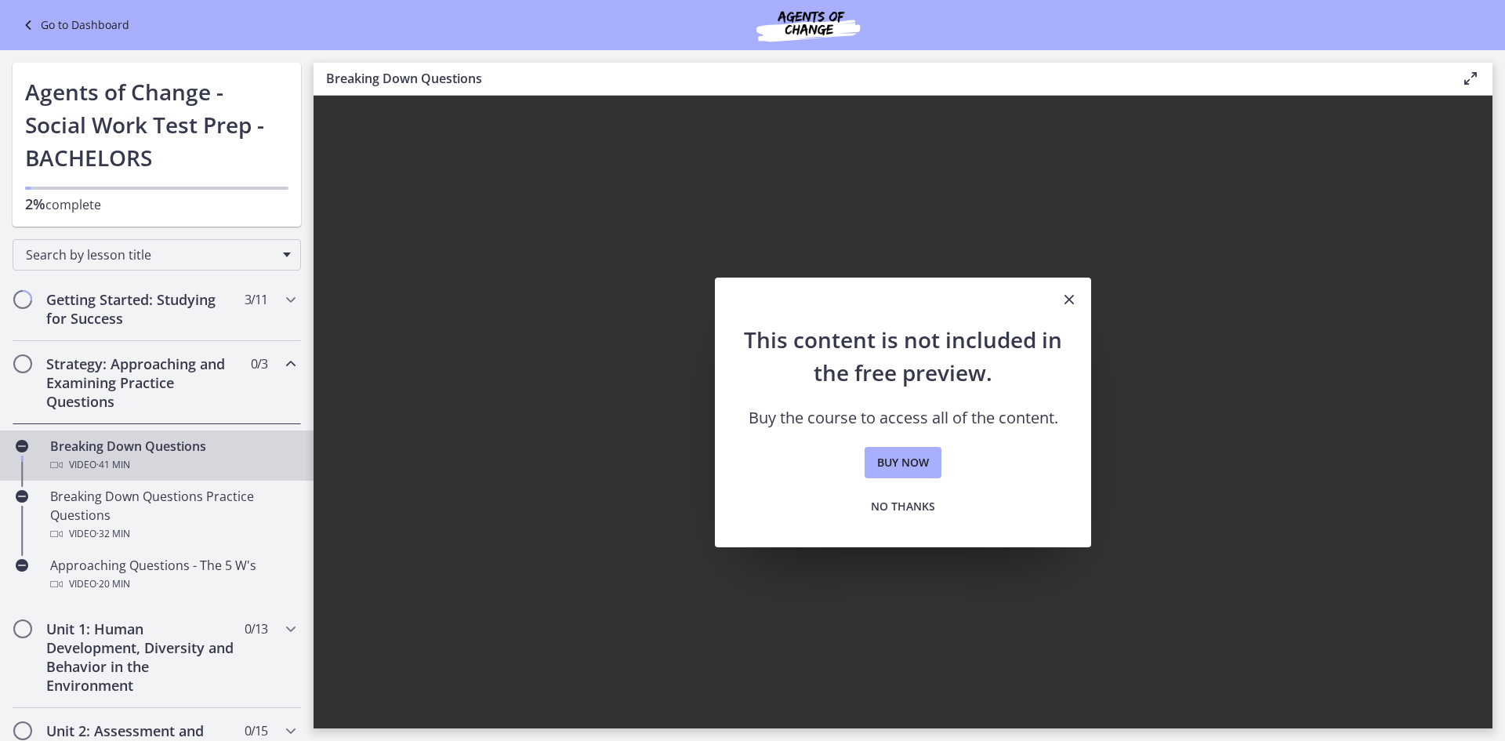
click at [105, 30] on link "Go to Dashboard" at bounding box center [74, 25] width 111 height 19
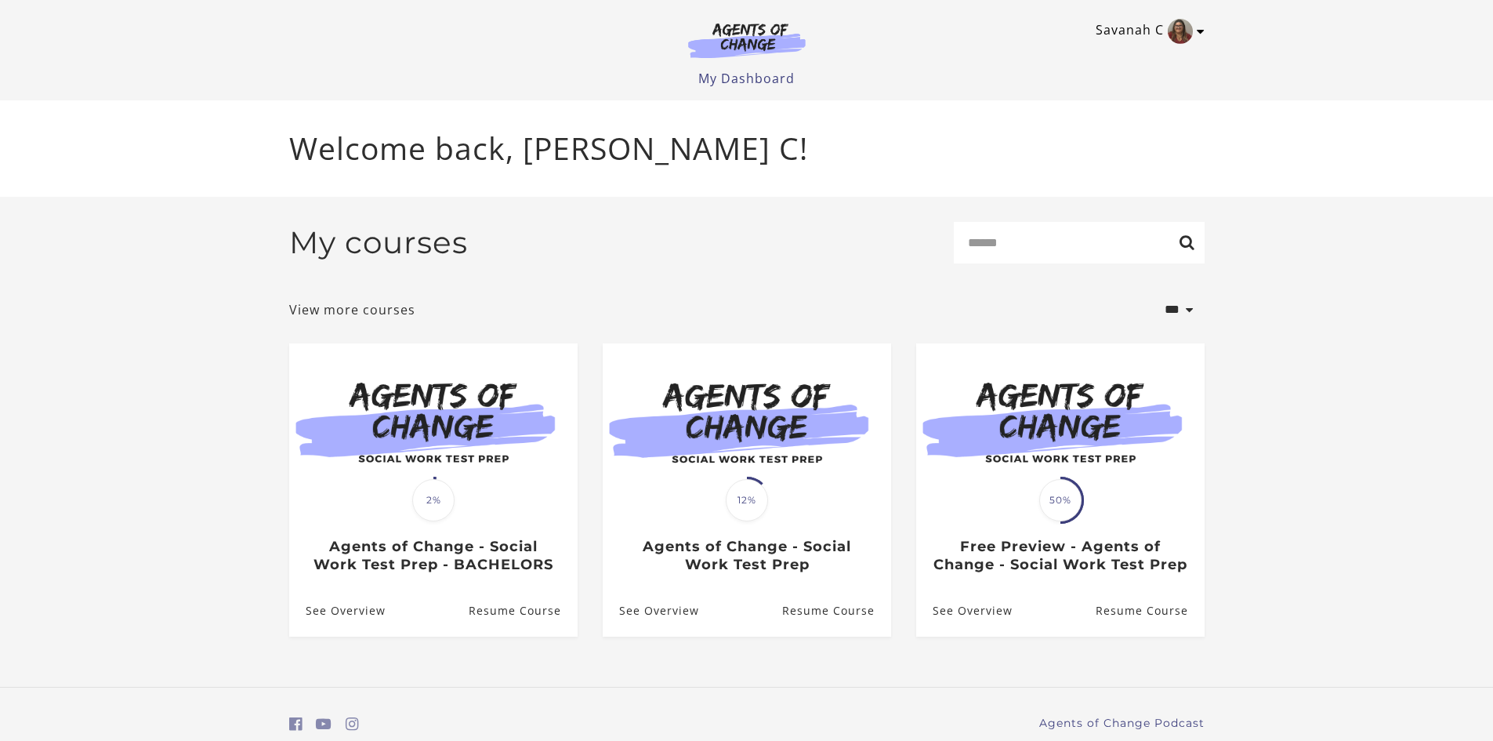
click at [1141, 20] on link "Savanah C" at bounding box center [1146, 31] width 101 height 25
click at [1120, 59] on link "My Account" at bounding box center [1140, 57] width 138 height 27
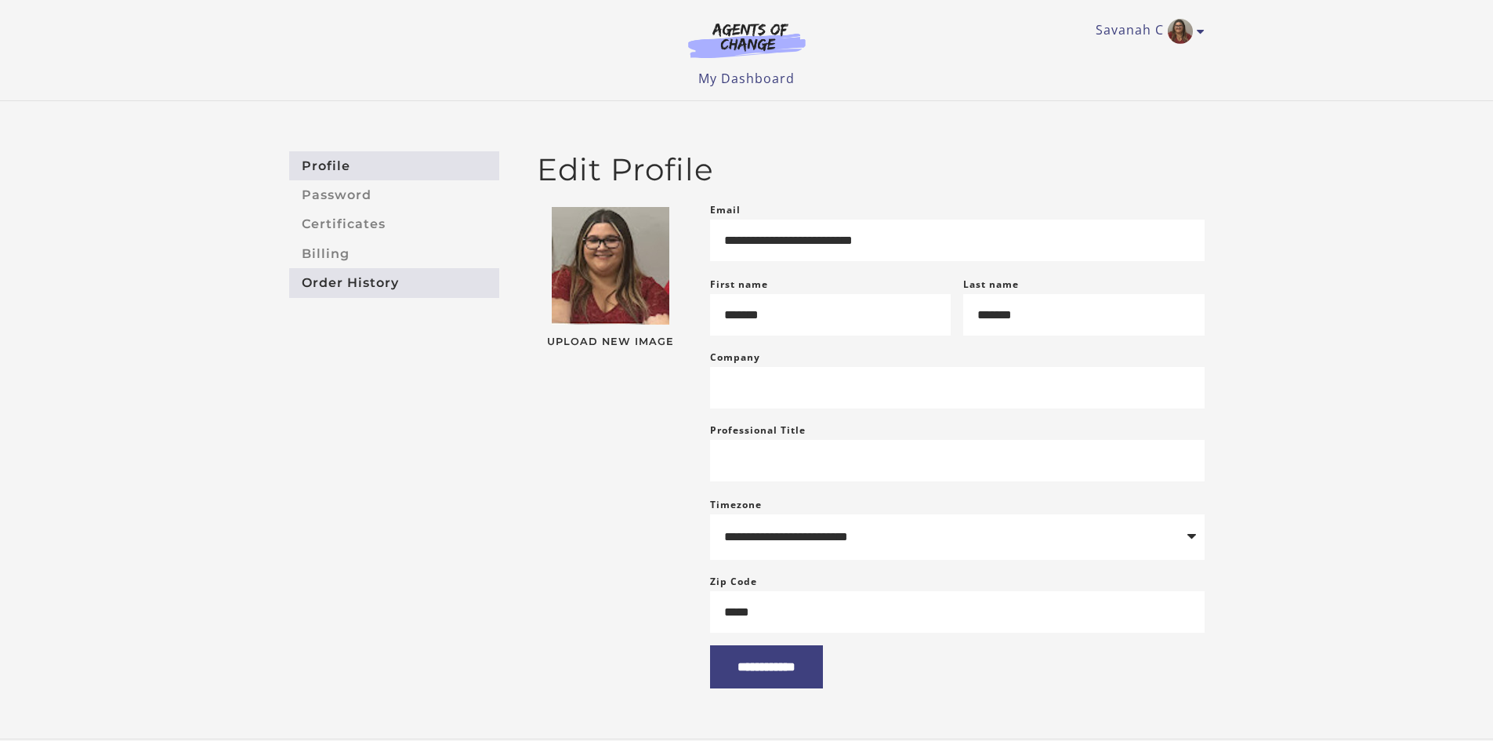
click at [326, 281] on link "Order History" at bounding box center [394, 282] width 210 height 29
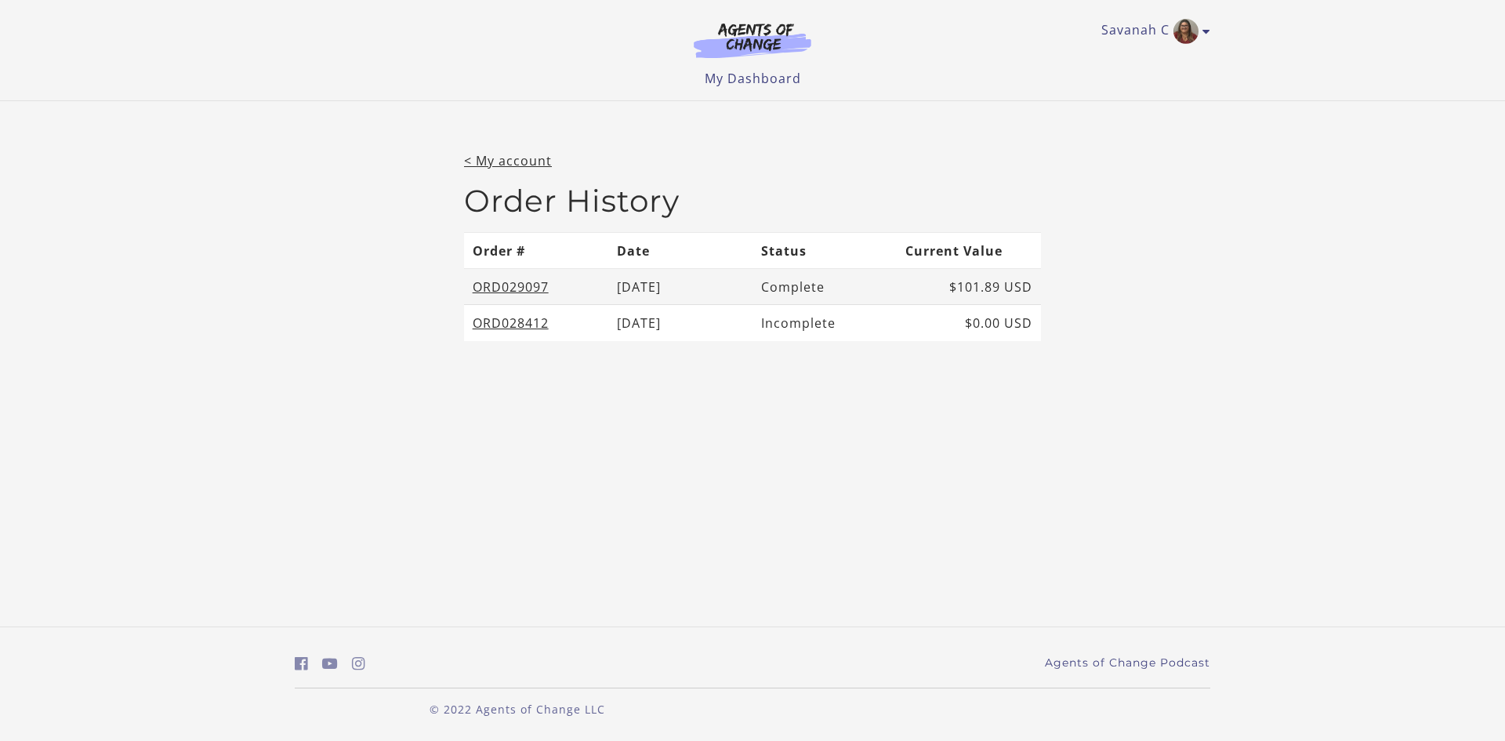
click at [479, 298] on td "ORD029097" at bounding box center [536, 287] width 144 height 36
click at [509, 280] on link "ORD029097" at bounding box center [511, 286] width 76 height 17
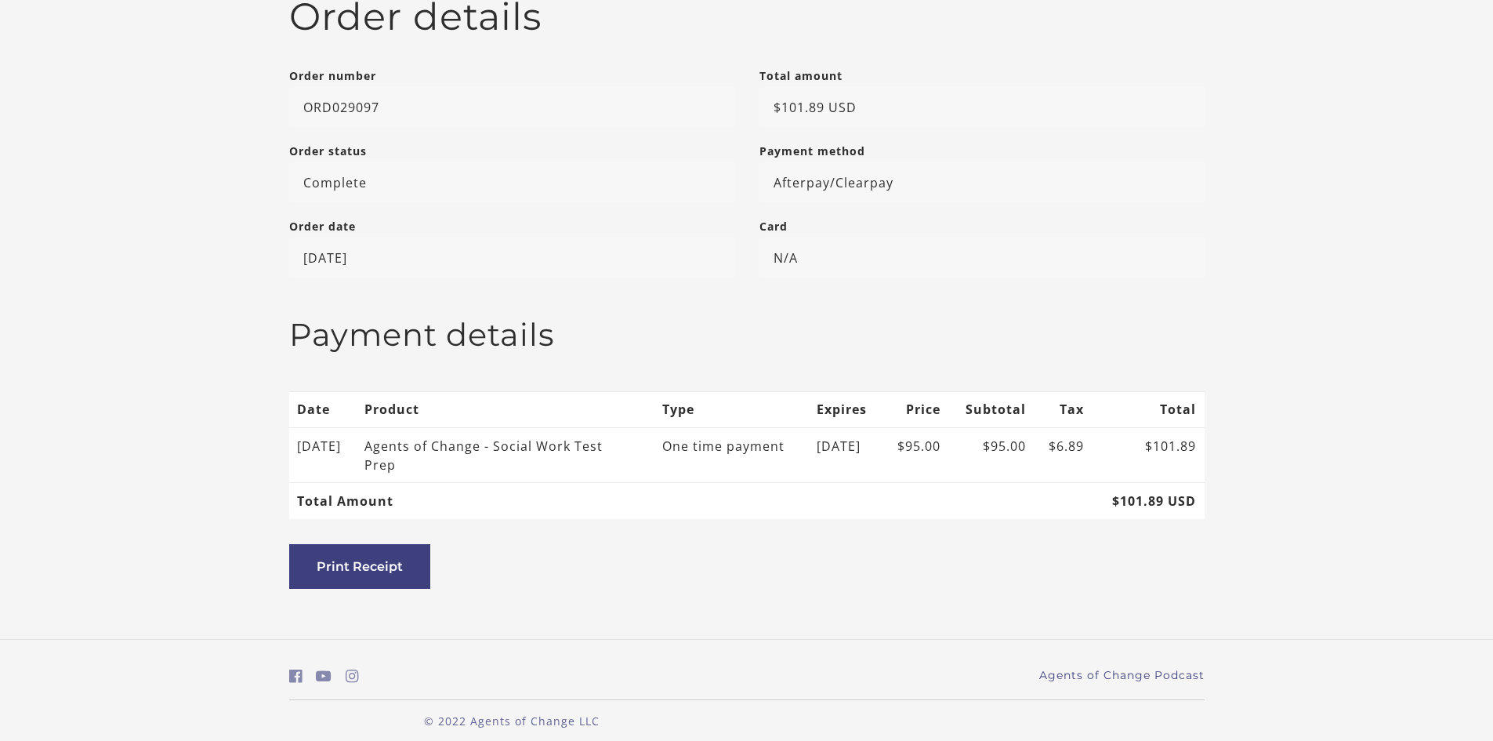
scroll to position [212, 0]
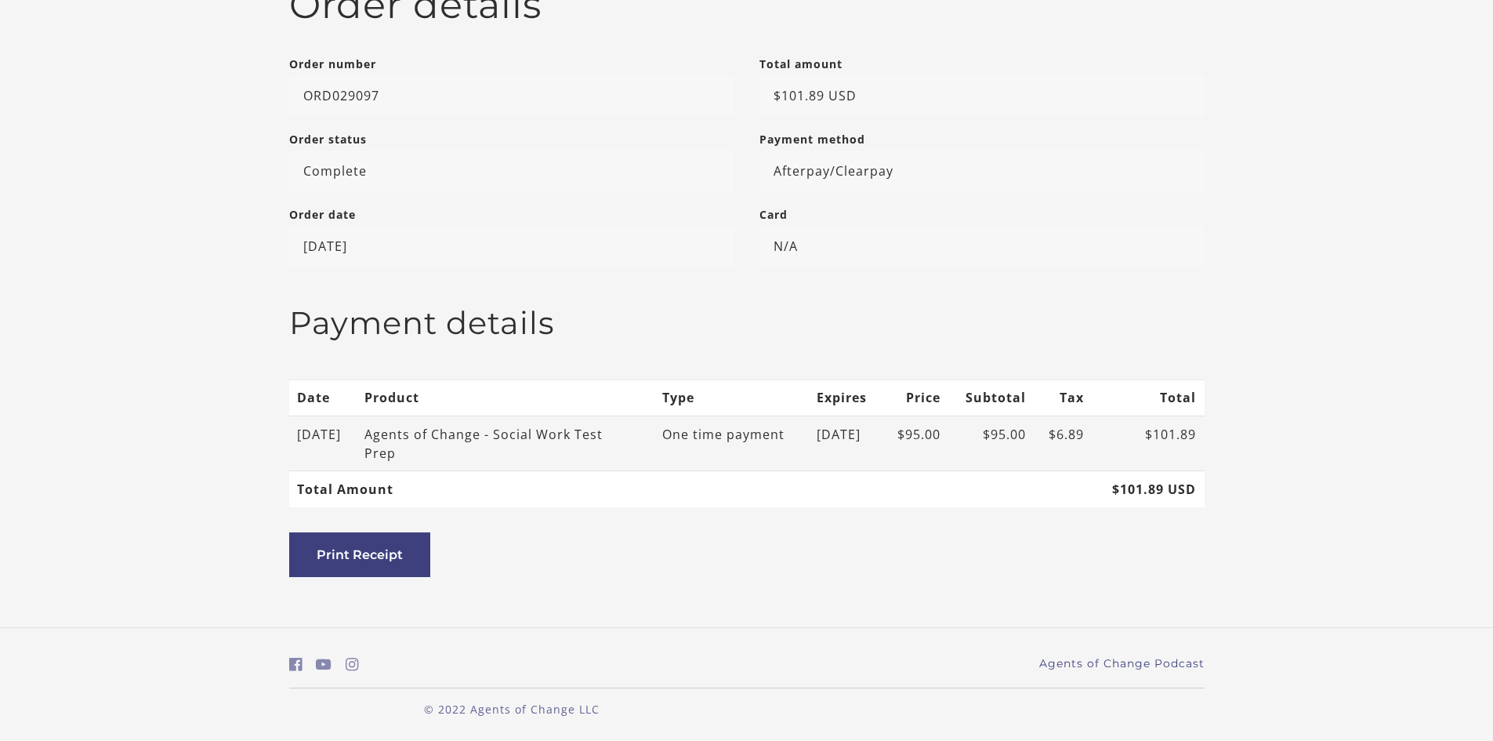
click at [520, 455] on div "Agents of Change - Social Work Test Prep" at bounding box center [490, 444] width 251 height 38
